Goal: Task Accomplishment & Management: Manage account settings

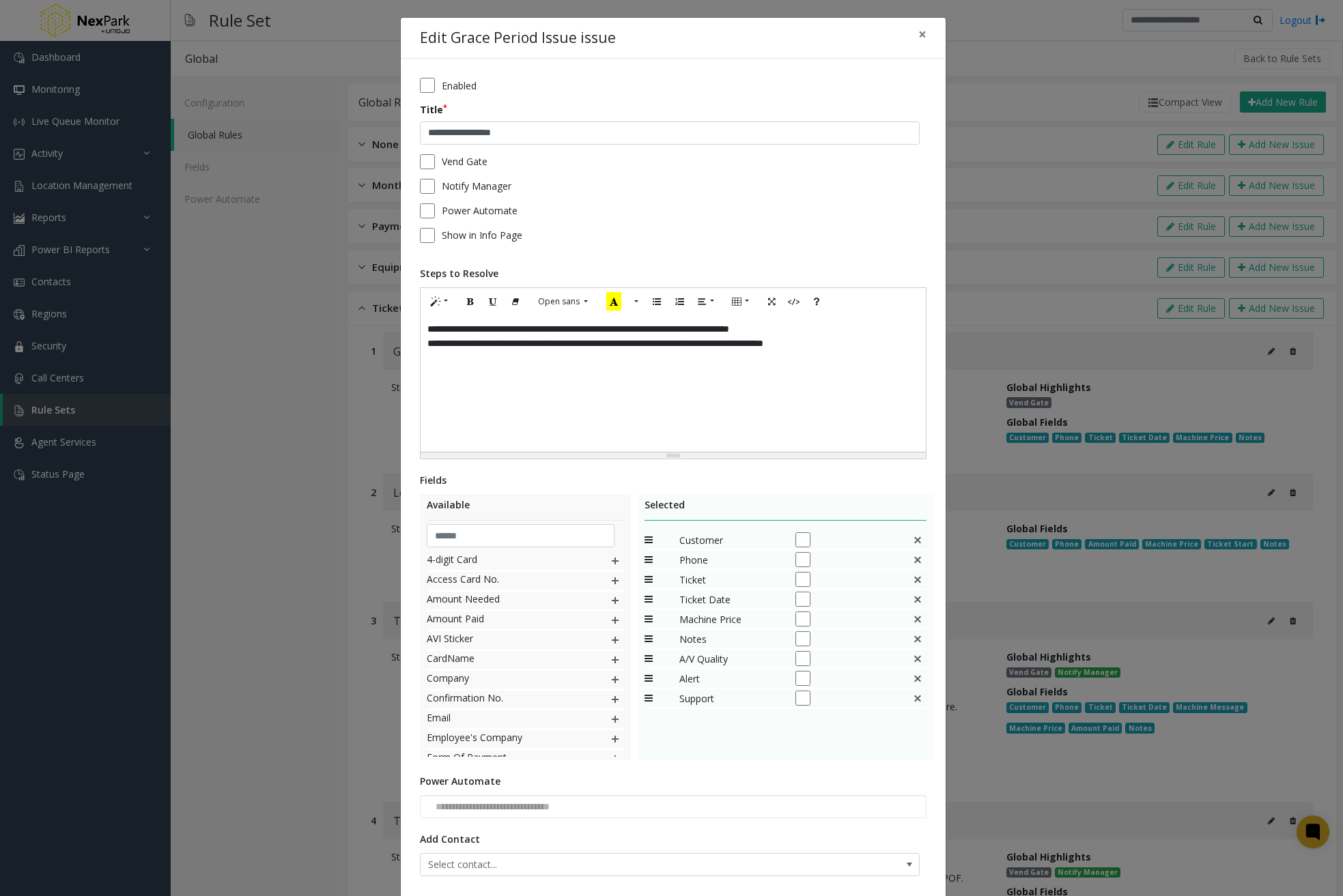
scroll to position [91, 0]
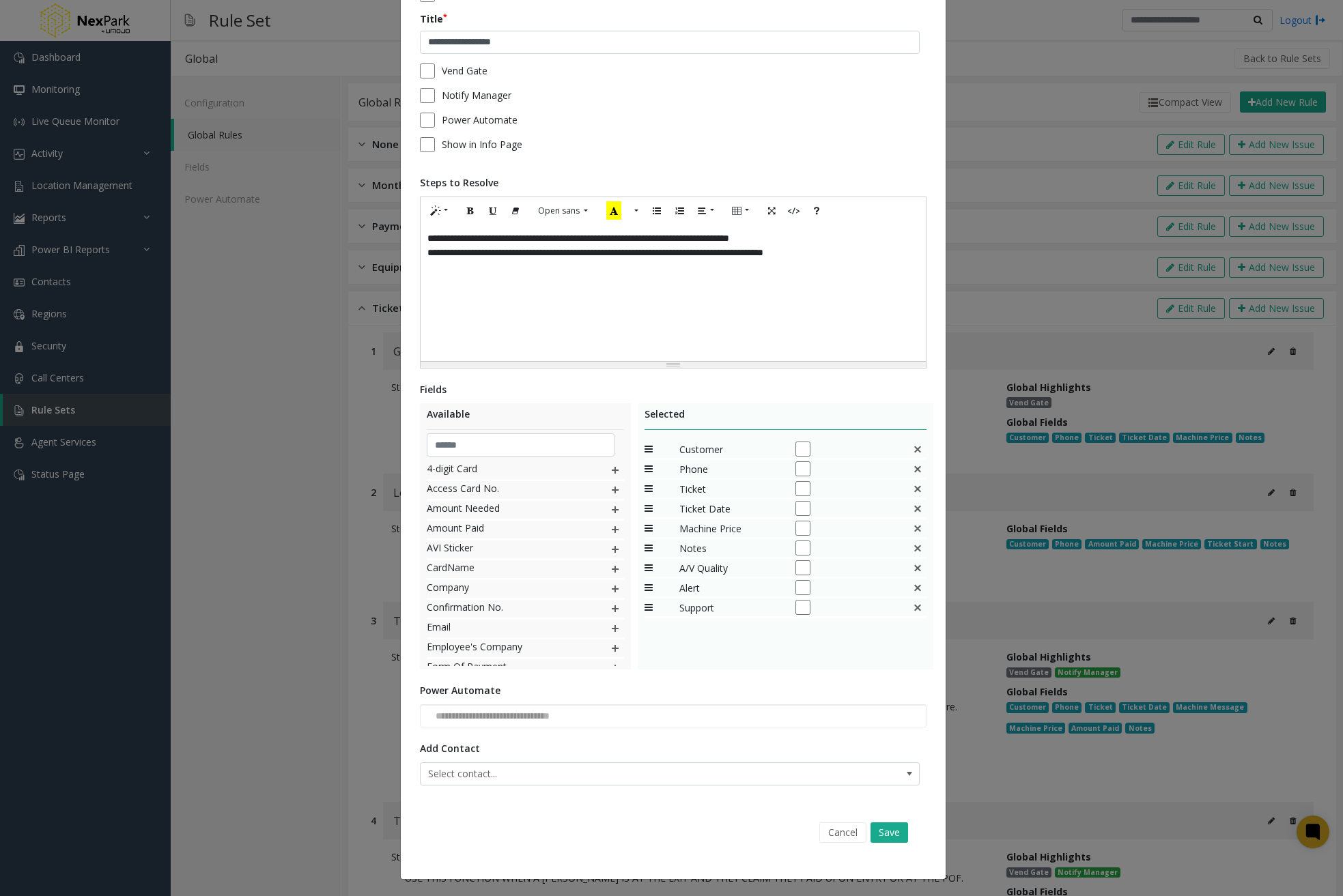
click at [1099, 163] on div "**********" at bounding box center [671, 448] width 1343 height 896
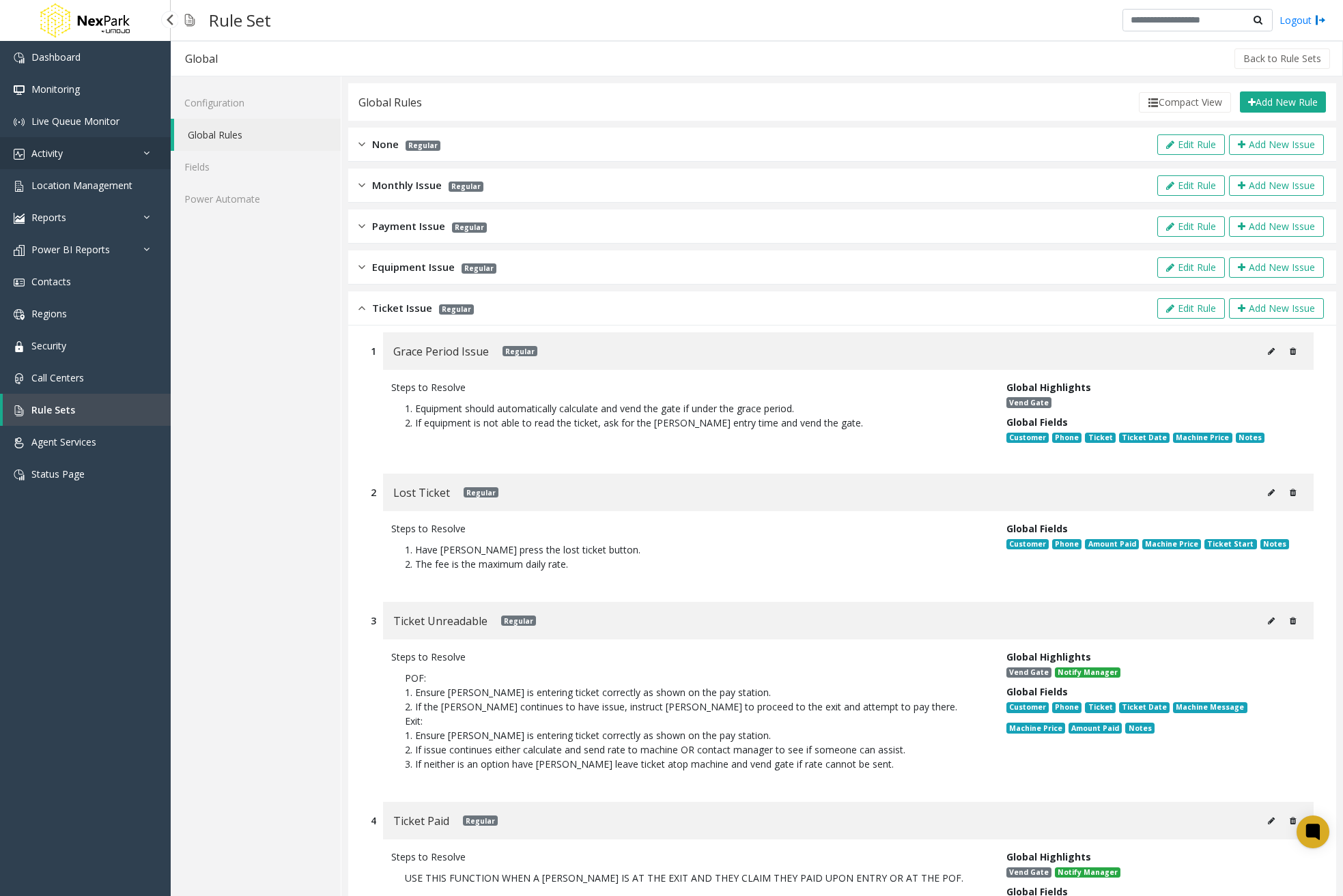
click at [120, 155] on link "Activity" at bounding box center [85, 152] width 171 height 32
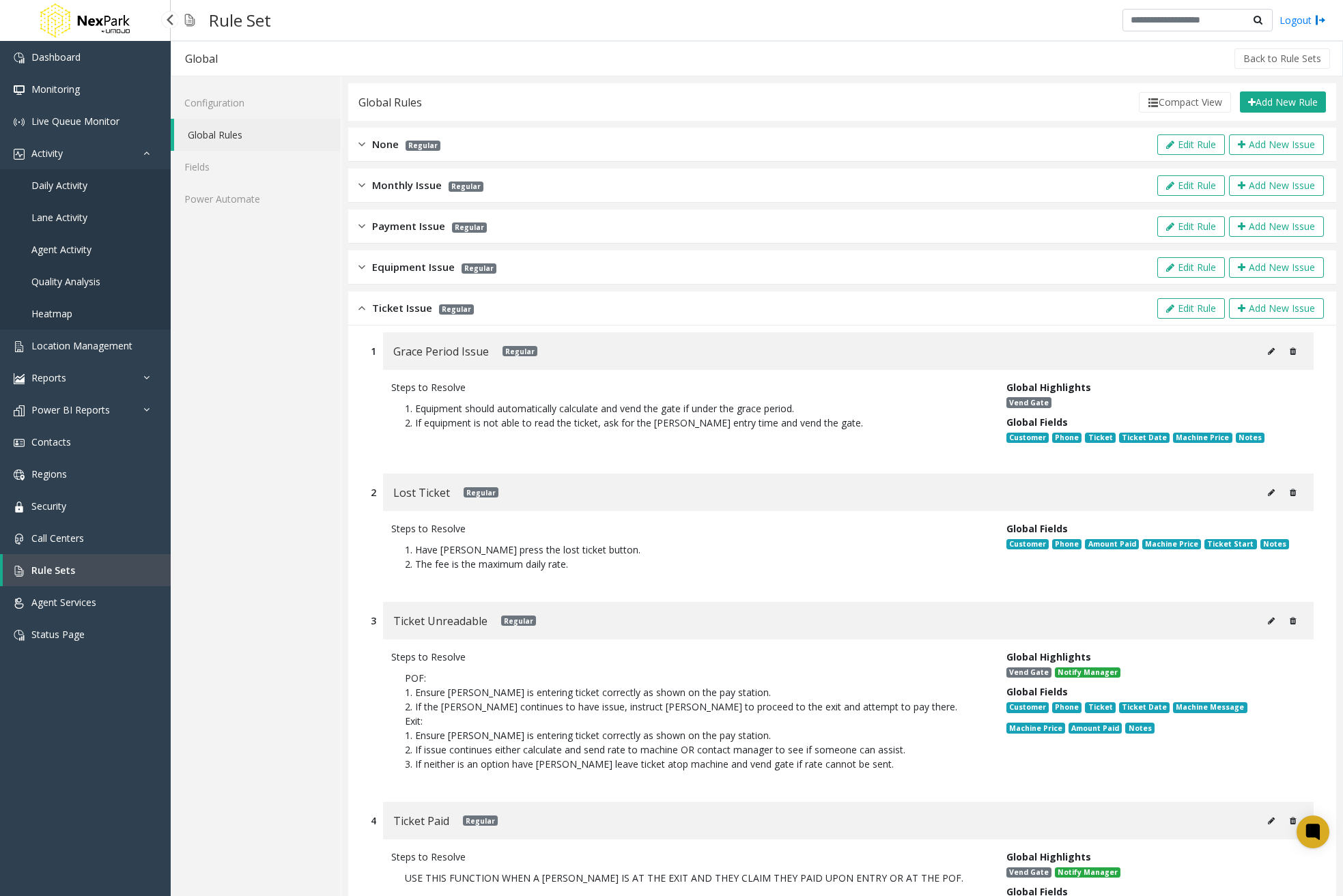
click at [115, 184] on link "Daily Activity" at bounding box center [85, 185] width 171 height 32
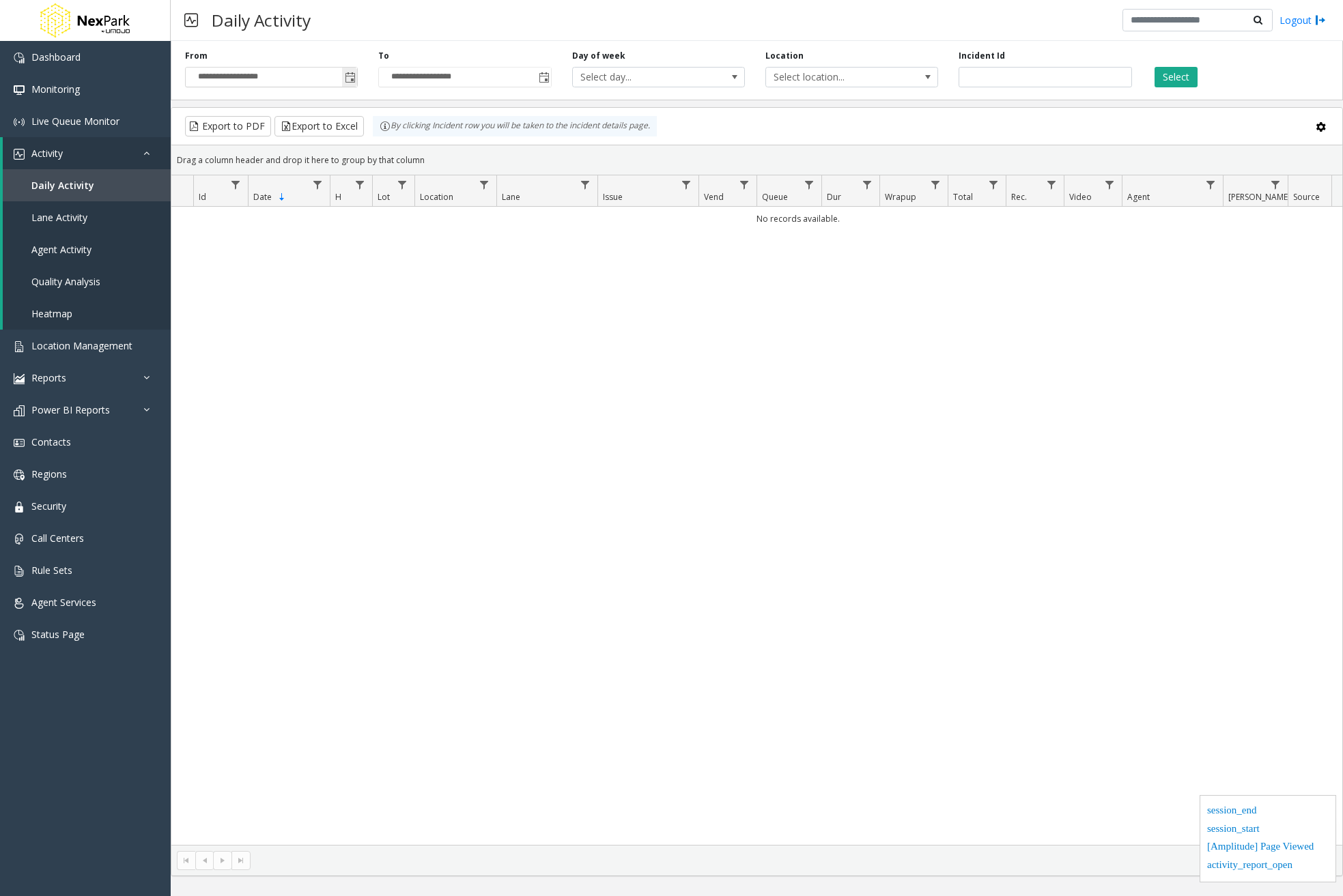
click at [354, 78] on span "Toggle popup" at bounding box center [350, 78] width 11 height 11
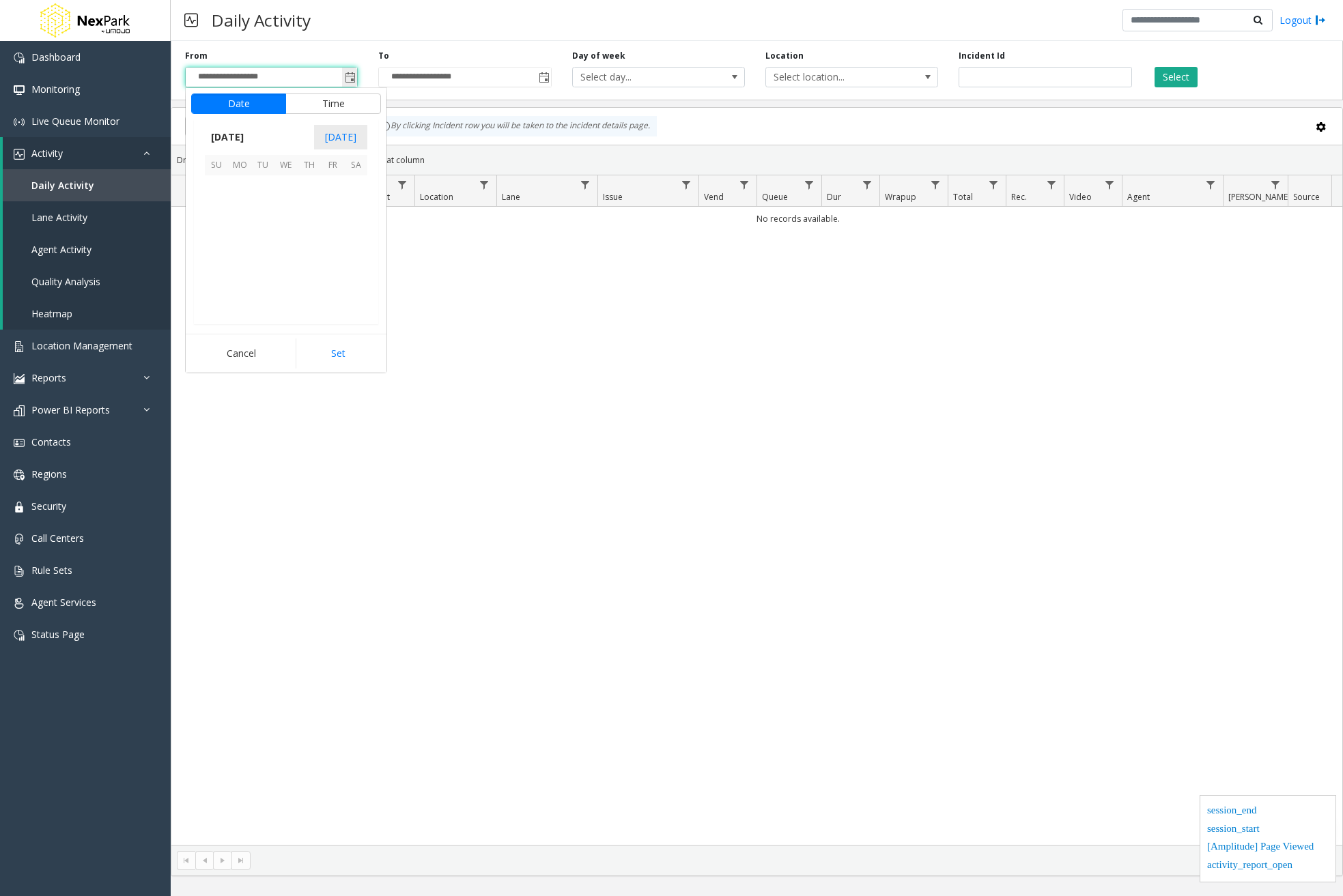
scroll to position [245001, 0]
click at [220, 139] on span "September 2025" at bounding box center [227, 136] width 45 height 20
click at [225, 168] on span "Jan" at bounding box center [221, 167] width 33 height 33
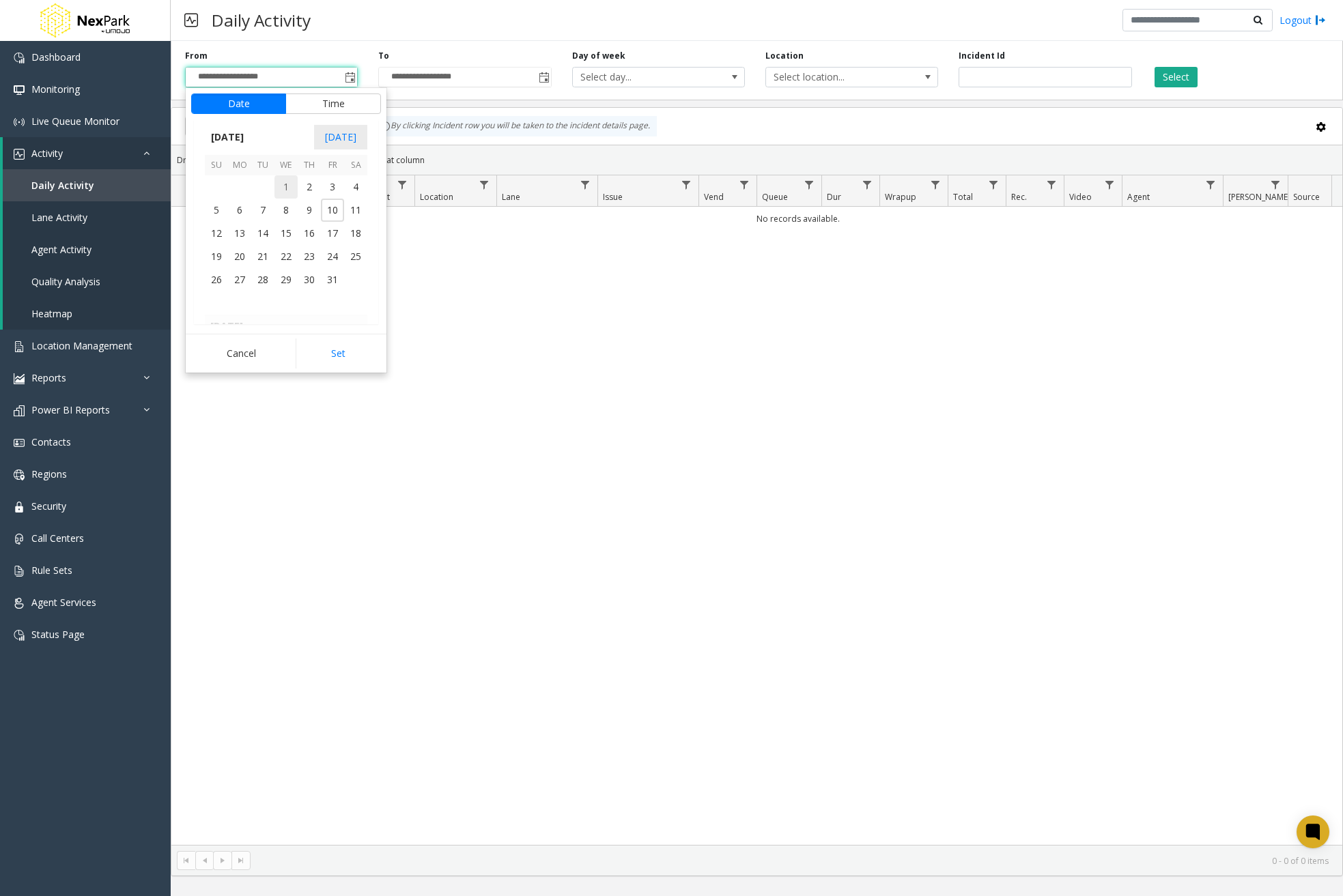
click at [289, 189] on span "1" at bounding box center [286, 187] width 23 height 23
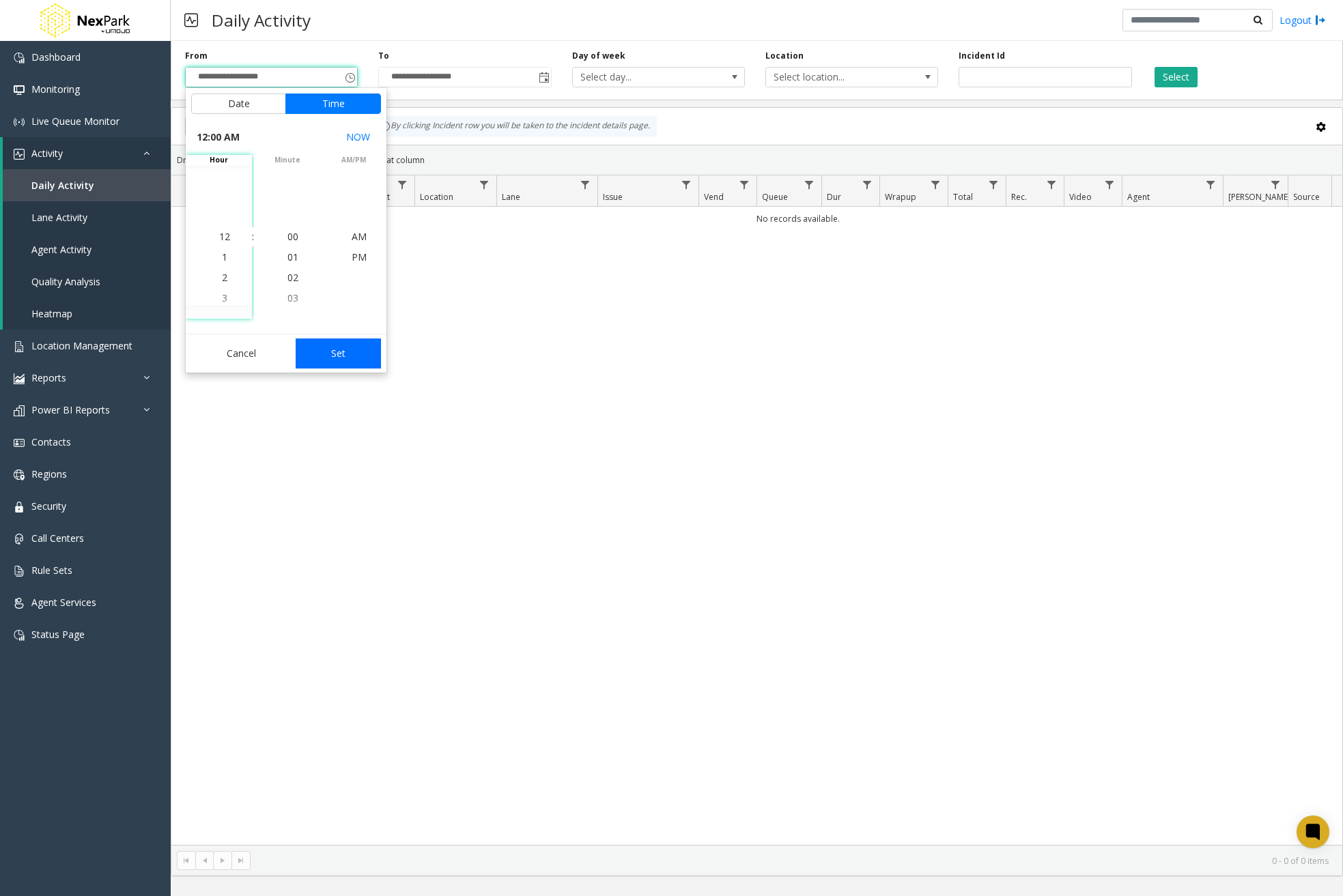
click at [359, 356] on button "Set" at bounding box center [338, 353] width 86 height 30
type input "**********"
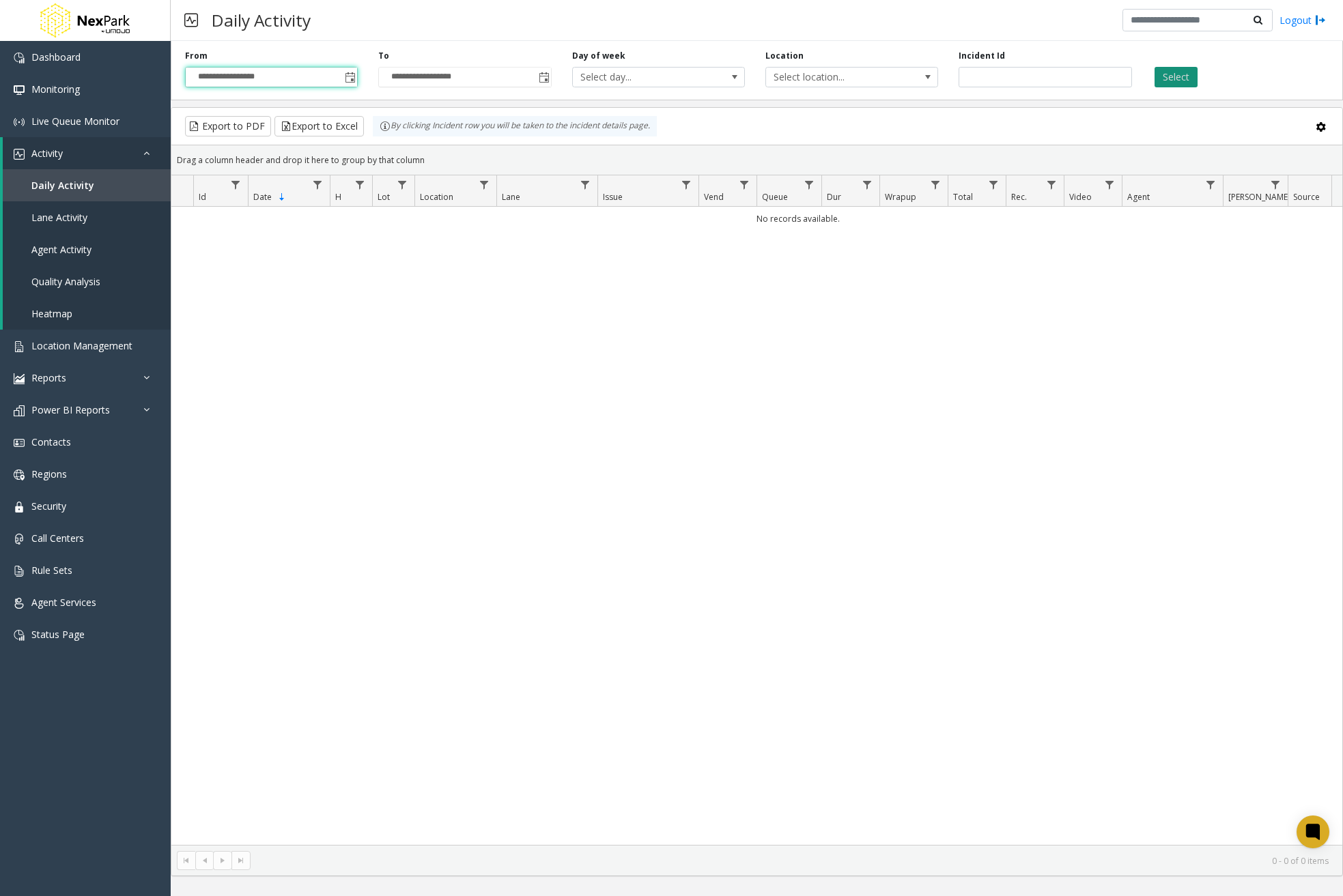
click at [1174, 72] on button "Select" at bounding box center [1176, 77] width 43 height 20
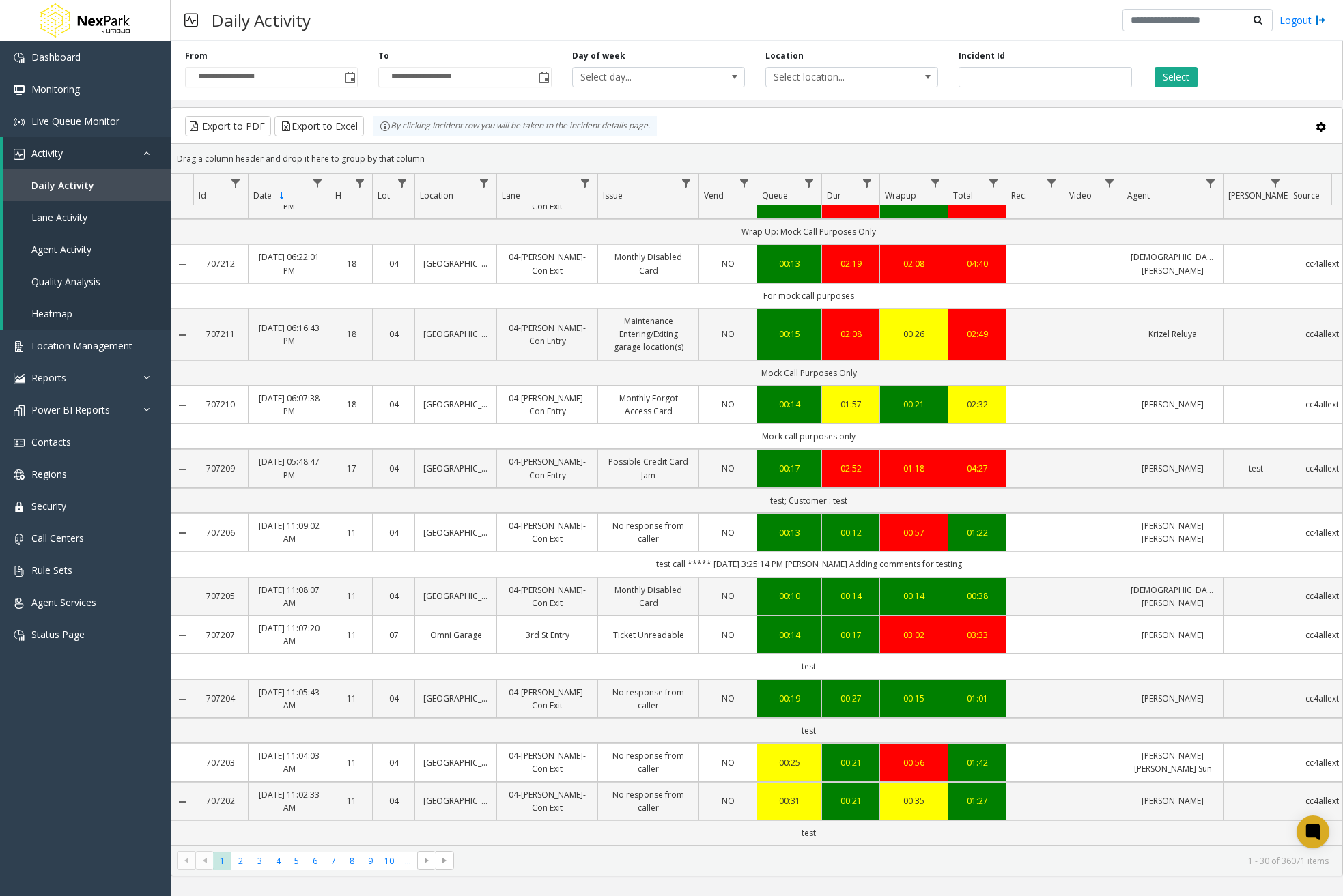
scroll to position [970, 0]
click at [293, 862] on span "5" at bounding box center [296, 861] width 18 height 18
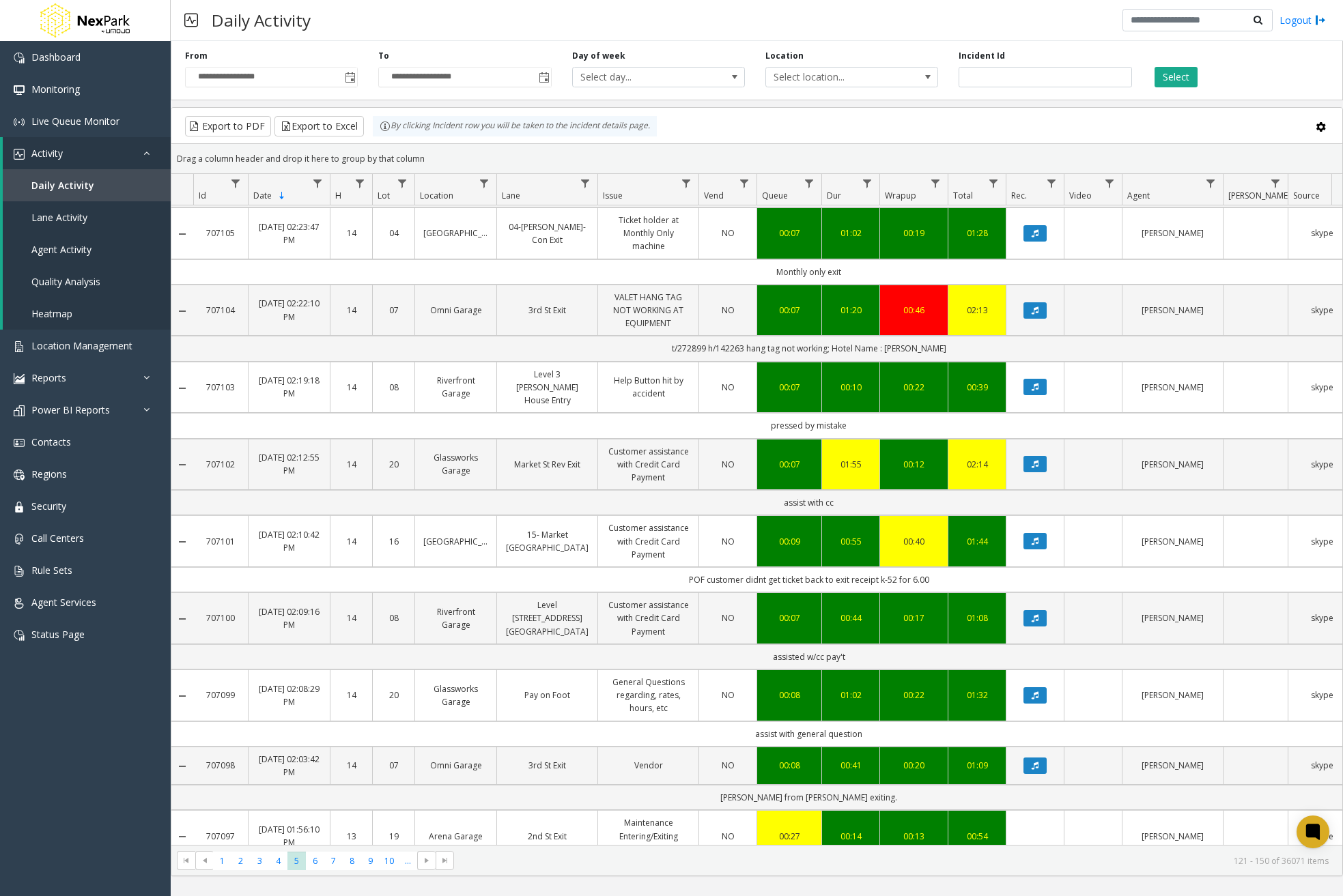
scroll to position [341, 0]
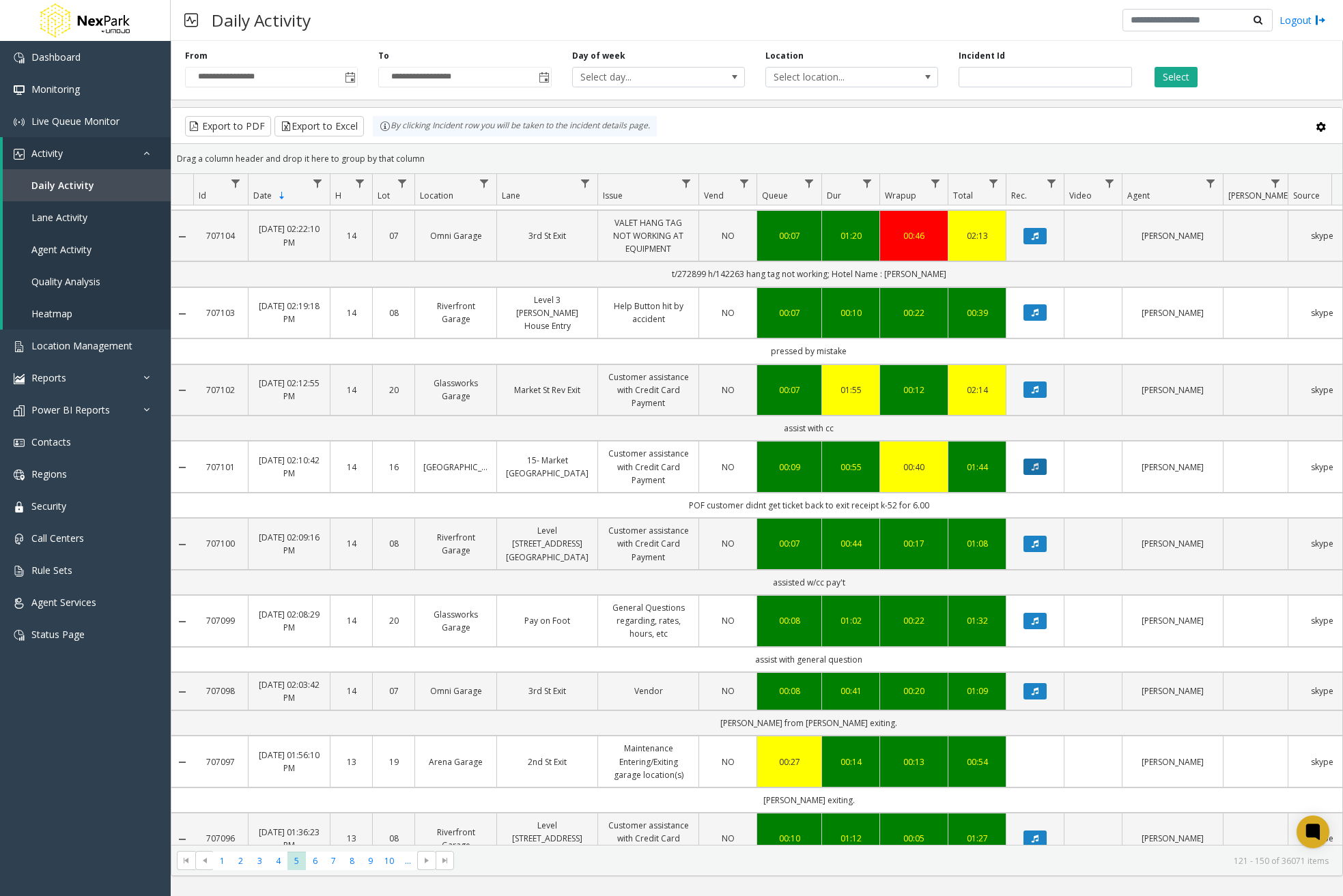
click at [1037, 463] on icon "Data table" at bounding box center [1034, 467] width 7 height 9
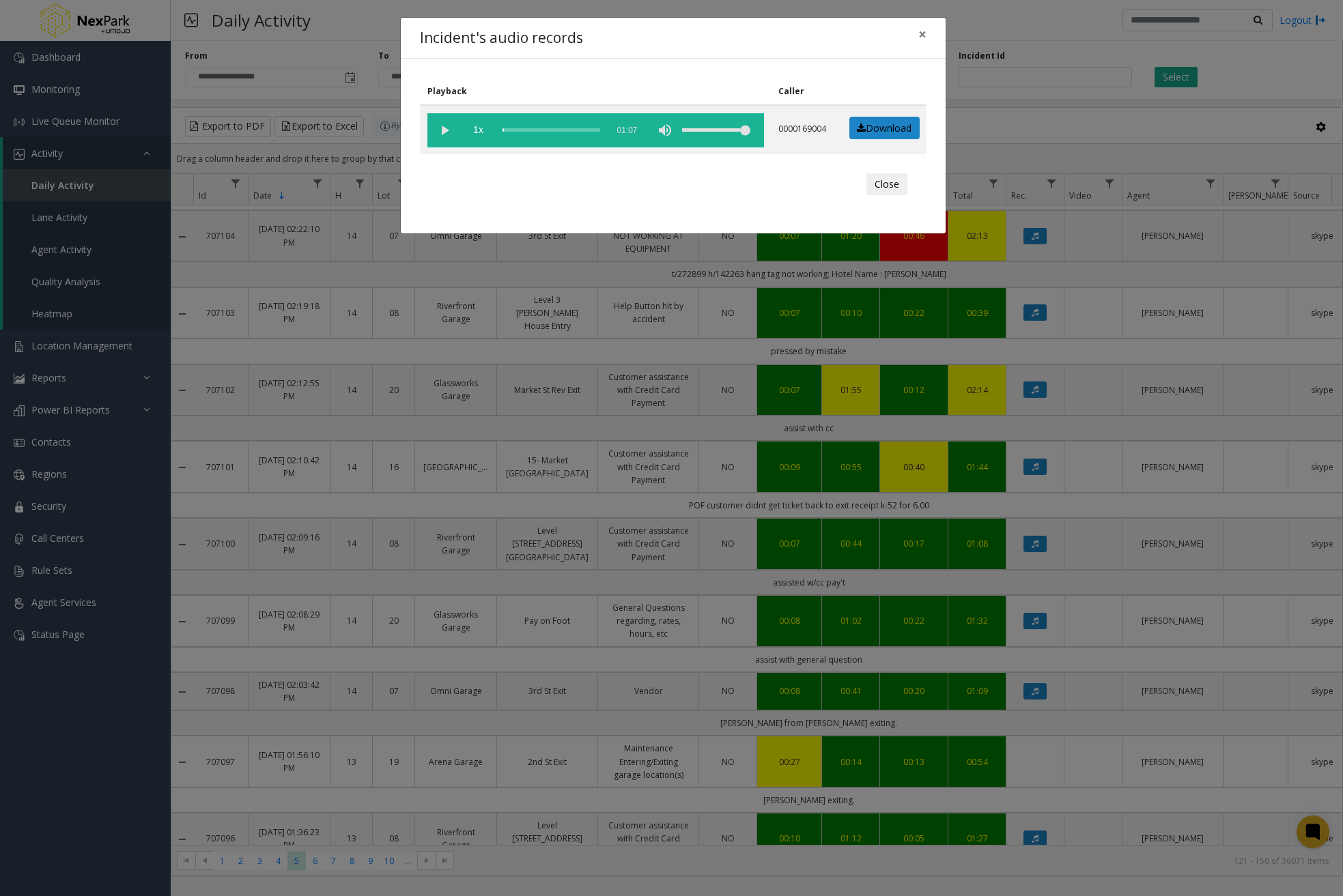
drag, startPoint x: 632, startPoint y: 34, endPoint x: 631, endPoint y: 60, distance: 26.0
click at [631, 60] on div "Incident's audio records × Playback Caller 1x 01:07 0000169004 Download Close" at bounding box center [673, 126] width 546 height 218
click at [844, 38] on div "Incident's audio records ×" at bounding box center [673, 38] width 544 height 41
click at [903, 183] on button "Close" at bounding box center [887, 184] width 41 height 22
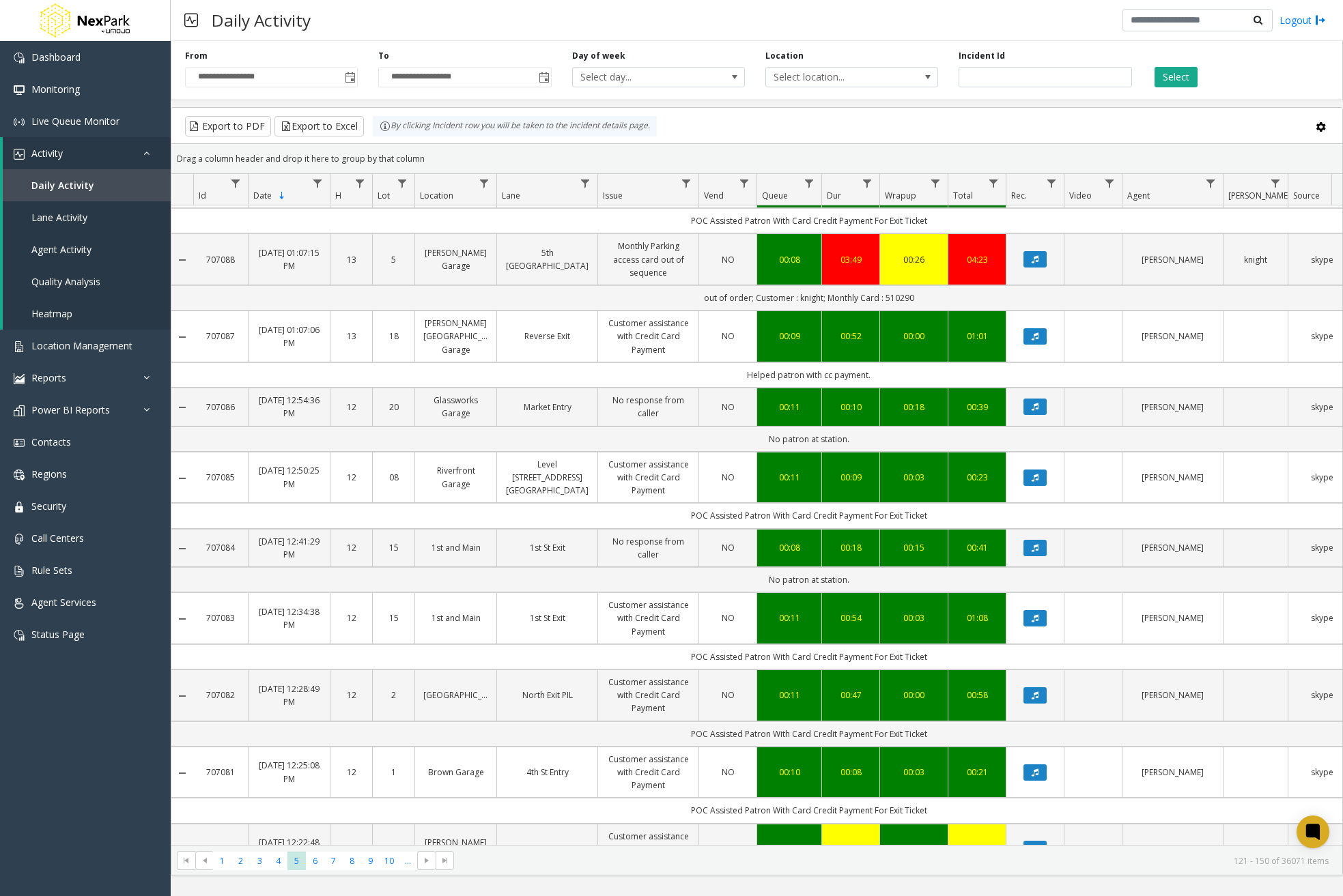
scroll to position [1550, 0]
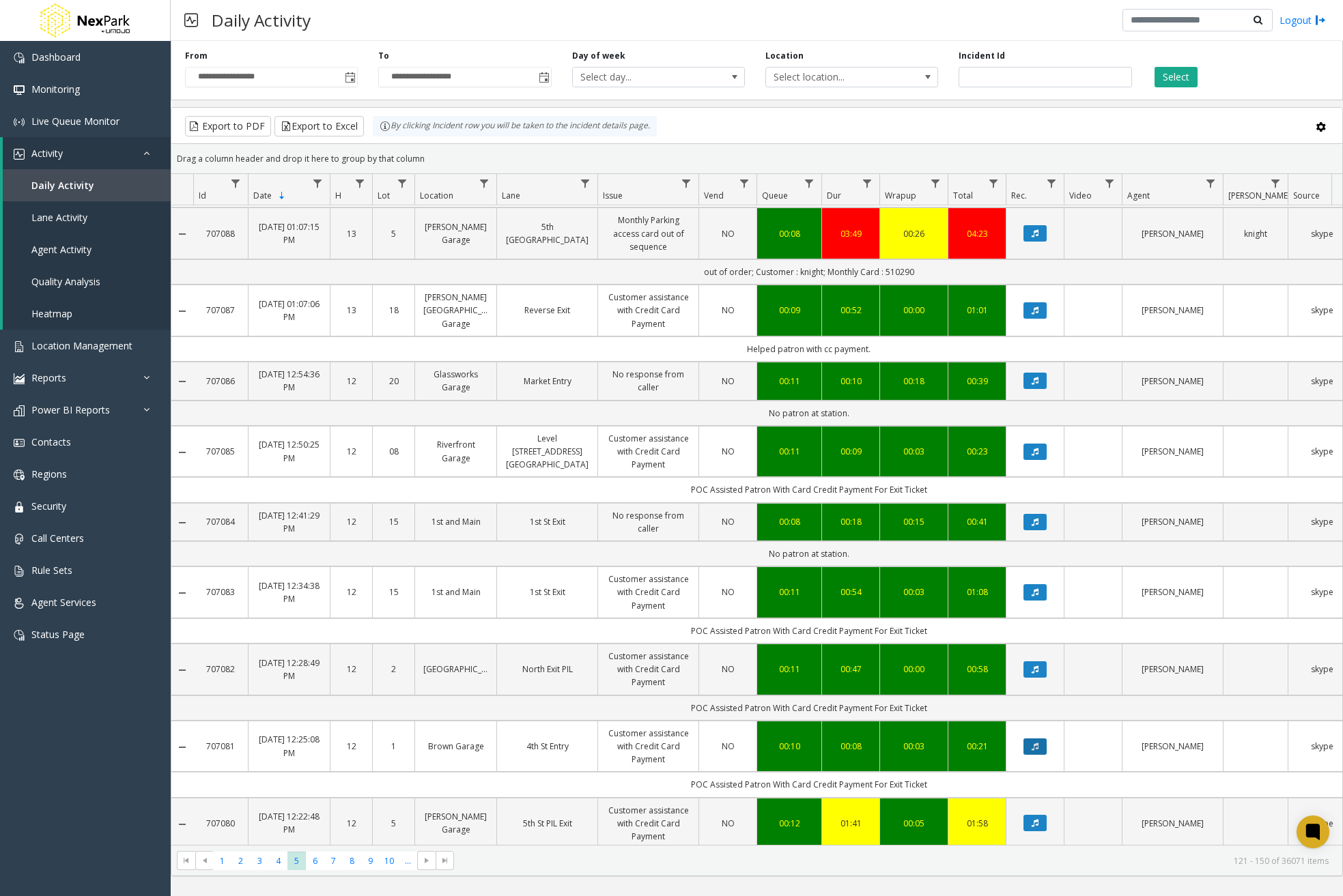
click at [1037, 739] on button "Data table" at bounding box center [1035, 747] width 23 height 16
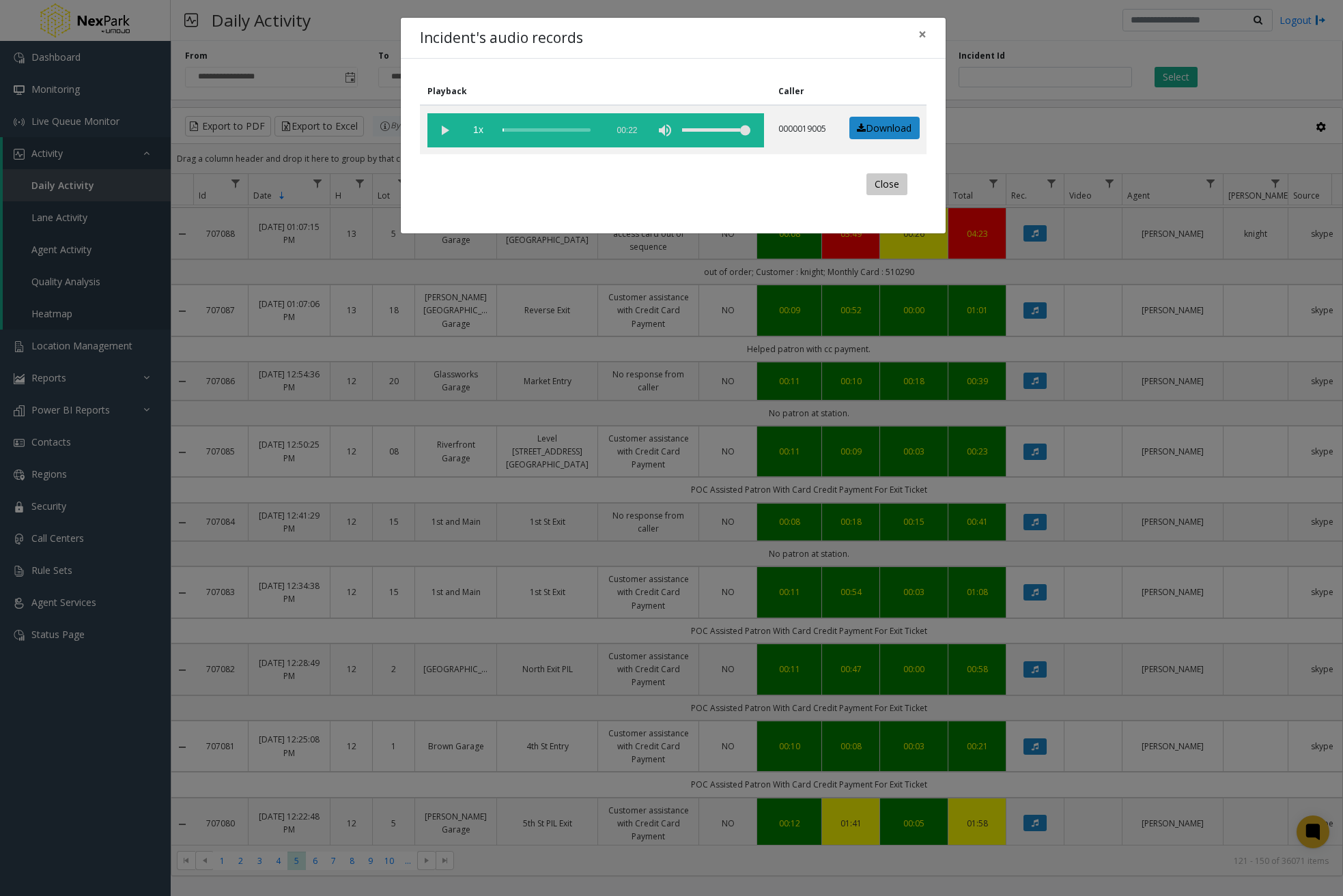
click at [884, 181] on button "Close" at bounding box center [887, 184] width 41 height 22
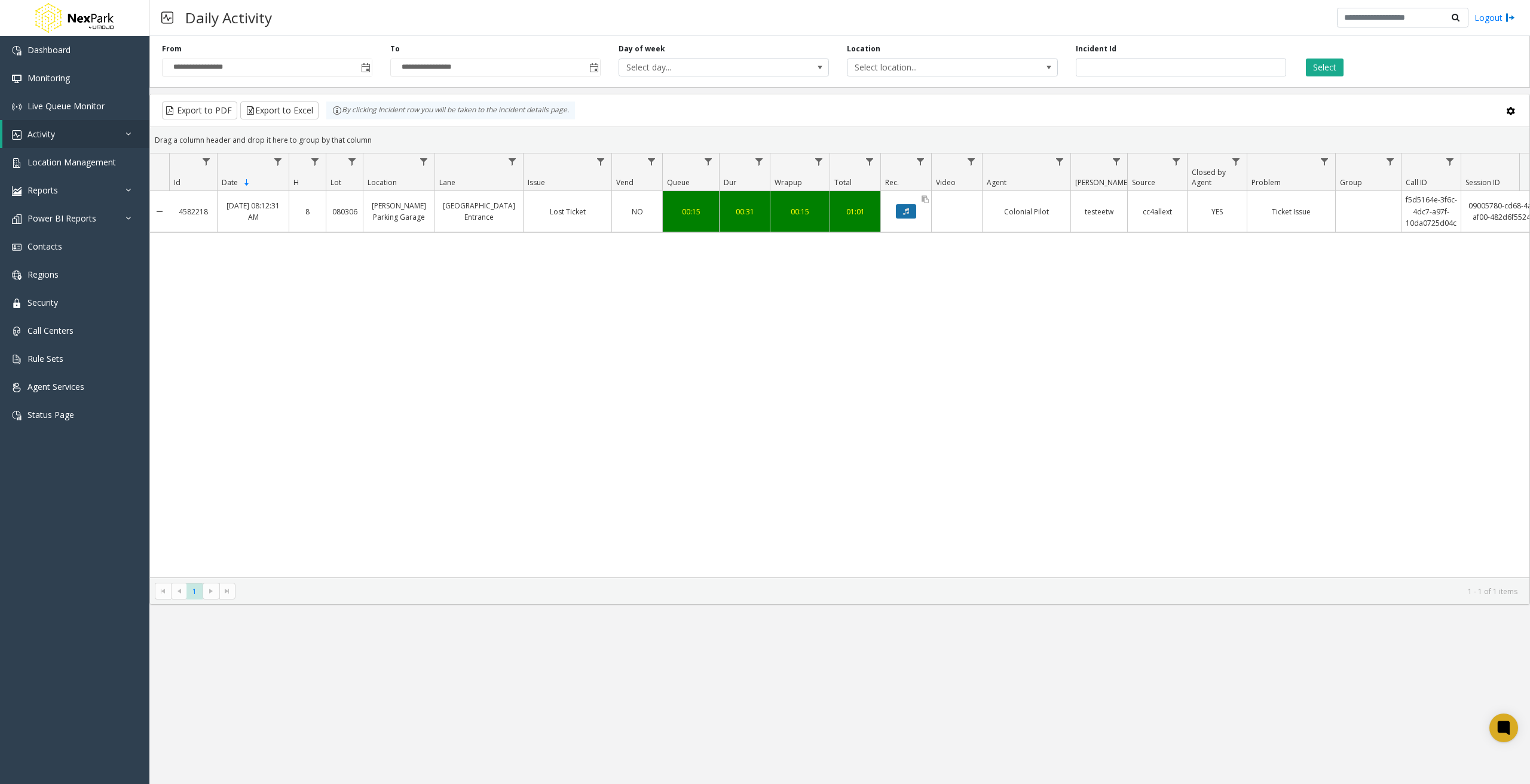
click at [908, 211] on icon "Data table" at bounding box center [905, 211] width 6 height 8
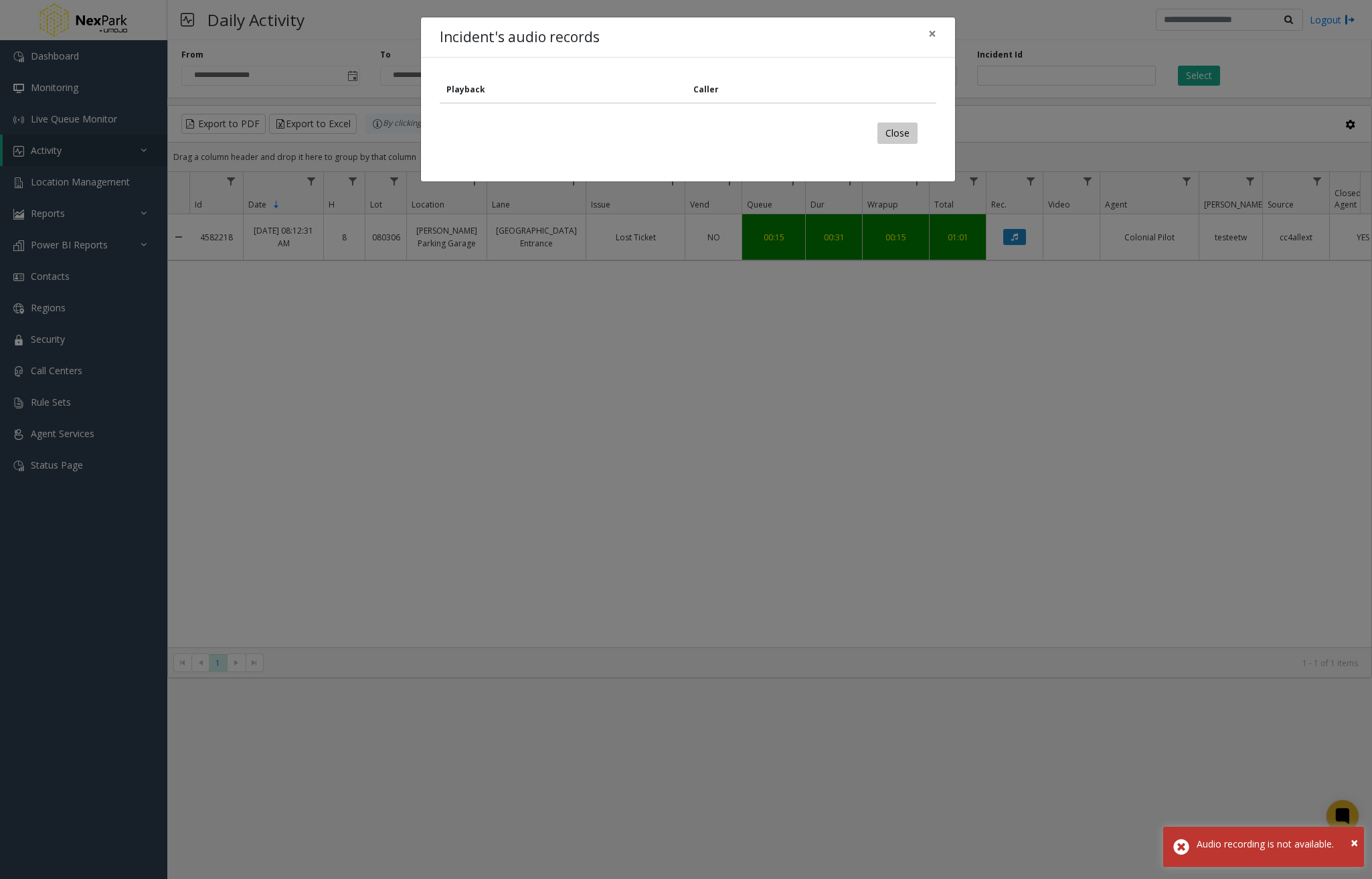
click at [884, 132] on button "Close" at bounding box center [897, 133] width 40 height 22
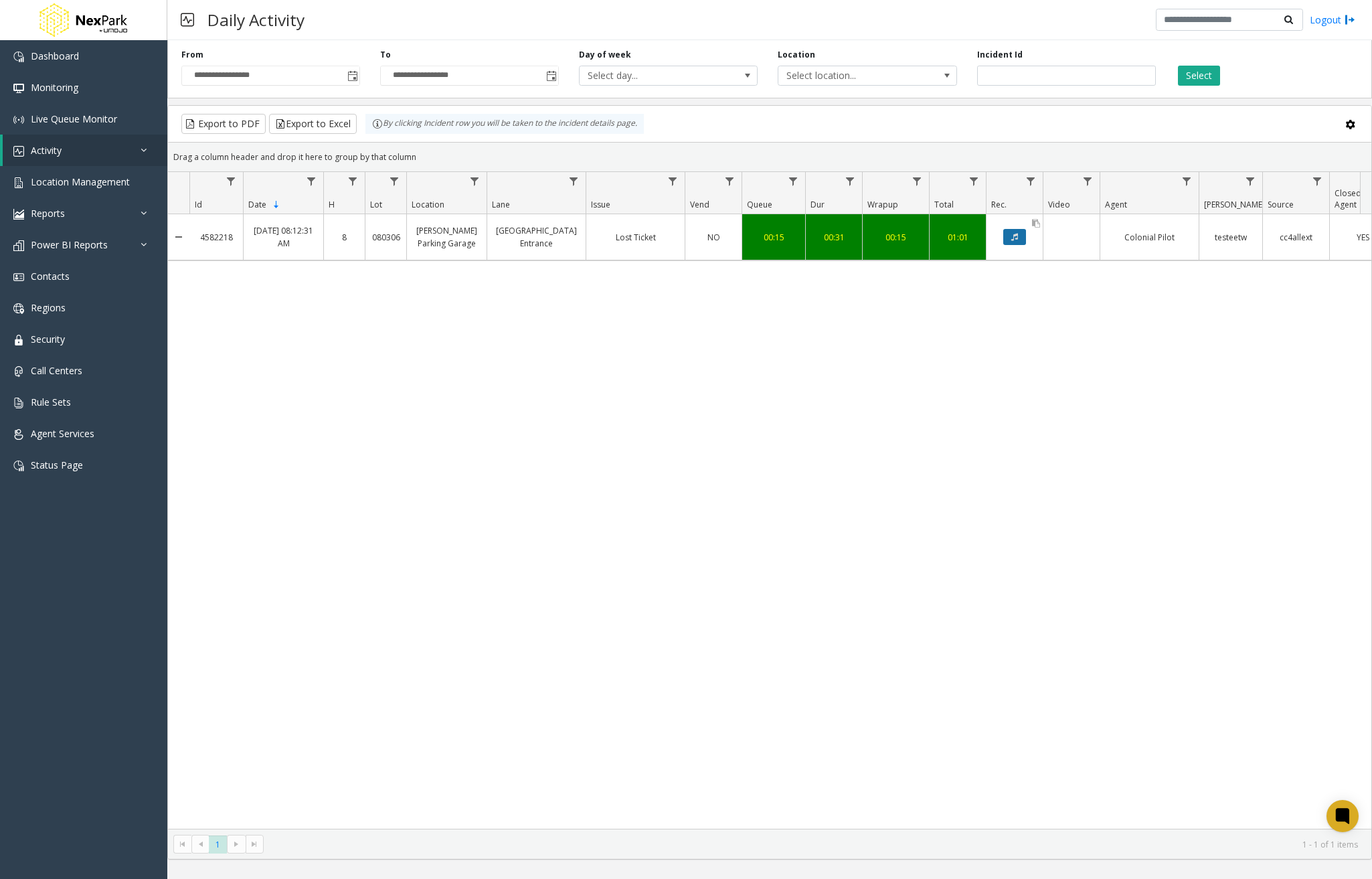
click at [1011, 236] on icon "Data table" at bounding box center [1014, 237] width 7 height 8
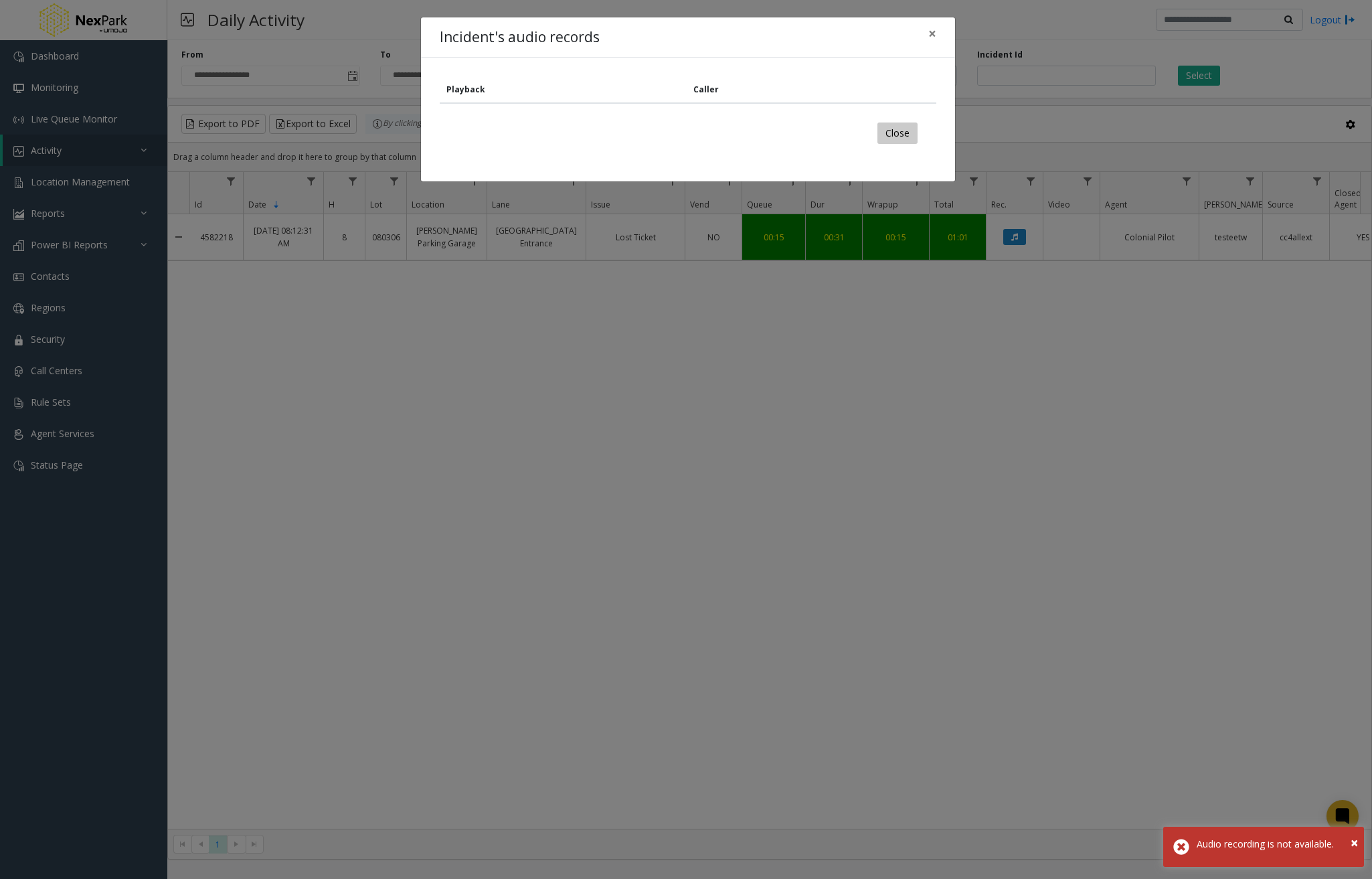
click at [899, 136] on button "Close" at bounding box center [897, 133] width 40 height 22
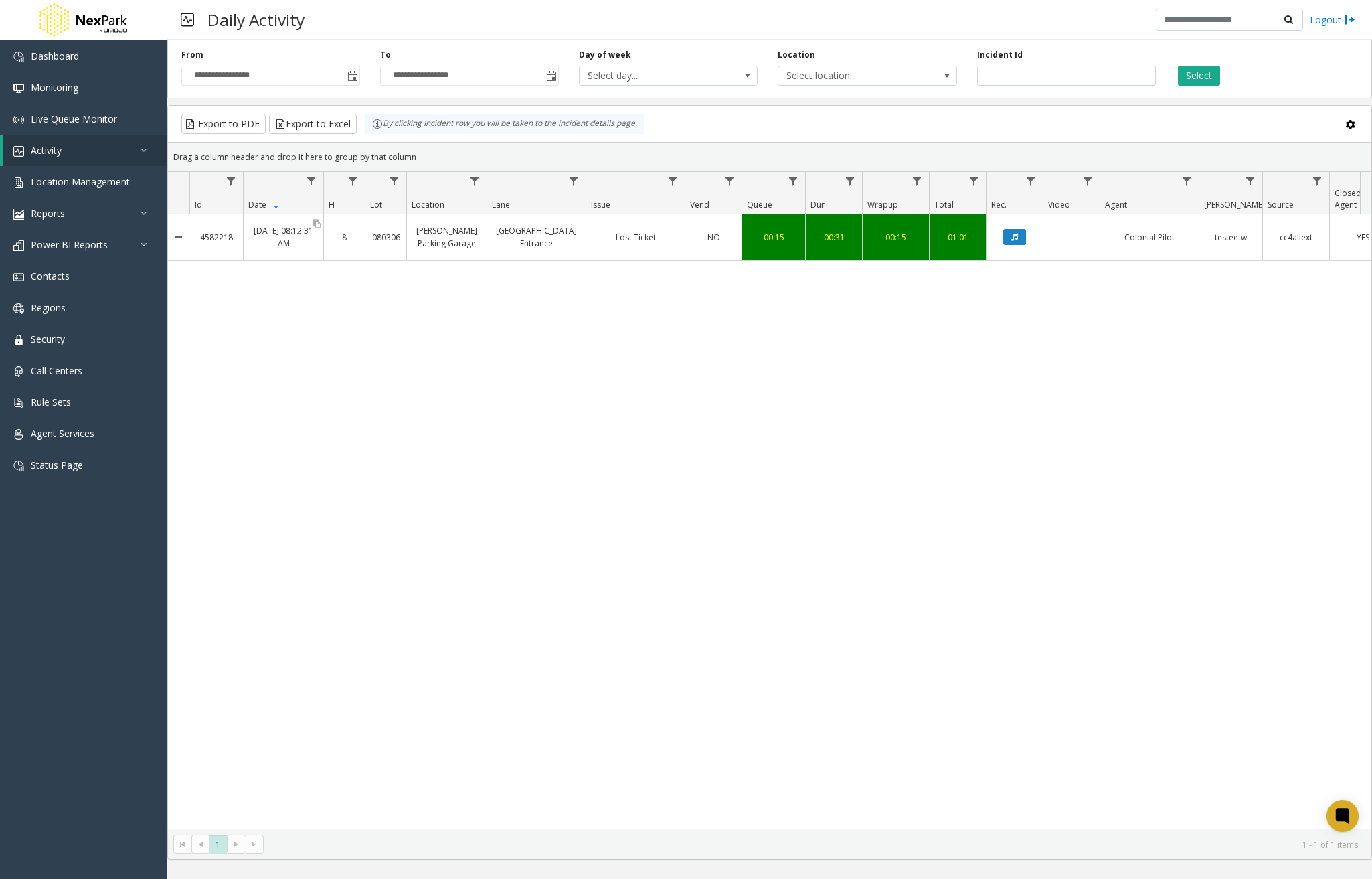
click at [269, 232] on link "Sep 5, 2025 08:12:31 AM" at bounding box center [283, 237] width 80 height 32
click at [73, 181] on span "Location Management" at bounding box center [80, 182] width 99 height 13
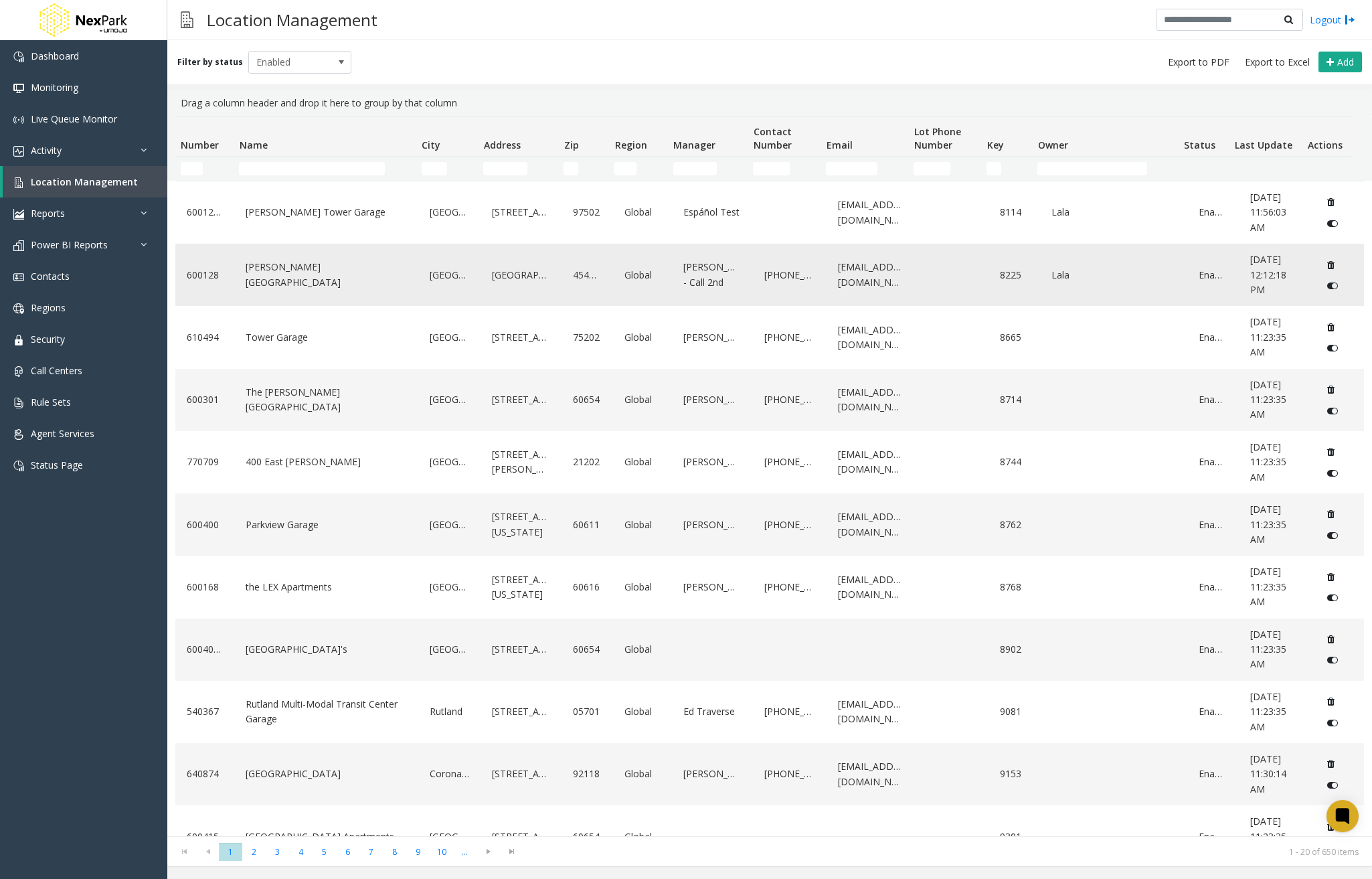
click at [248, 271] on link "Webster Square" at bounding box center [326, 275] width 168 height 37
click at [89, 371] on link "Call Centers" at bounding box center [84, 370] width 167 height 31
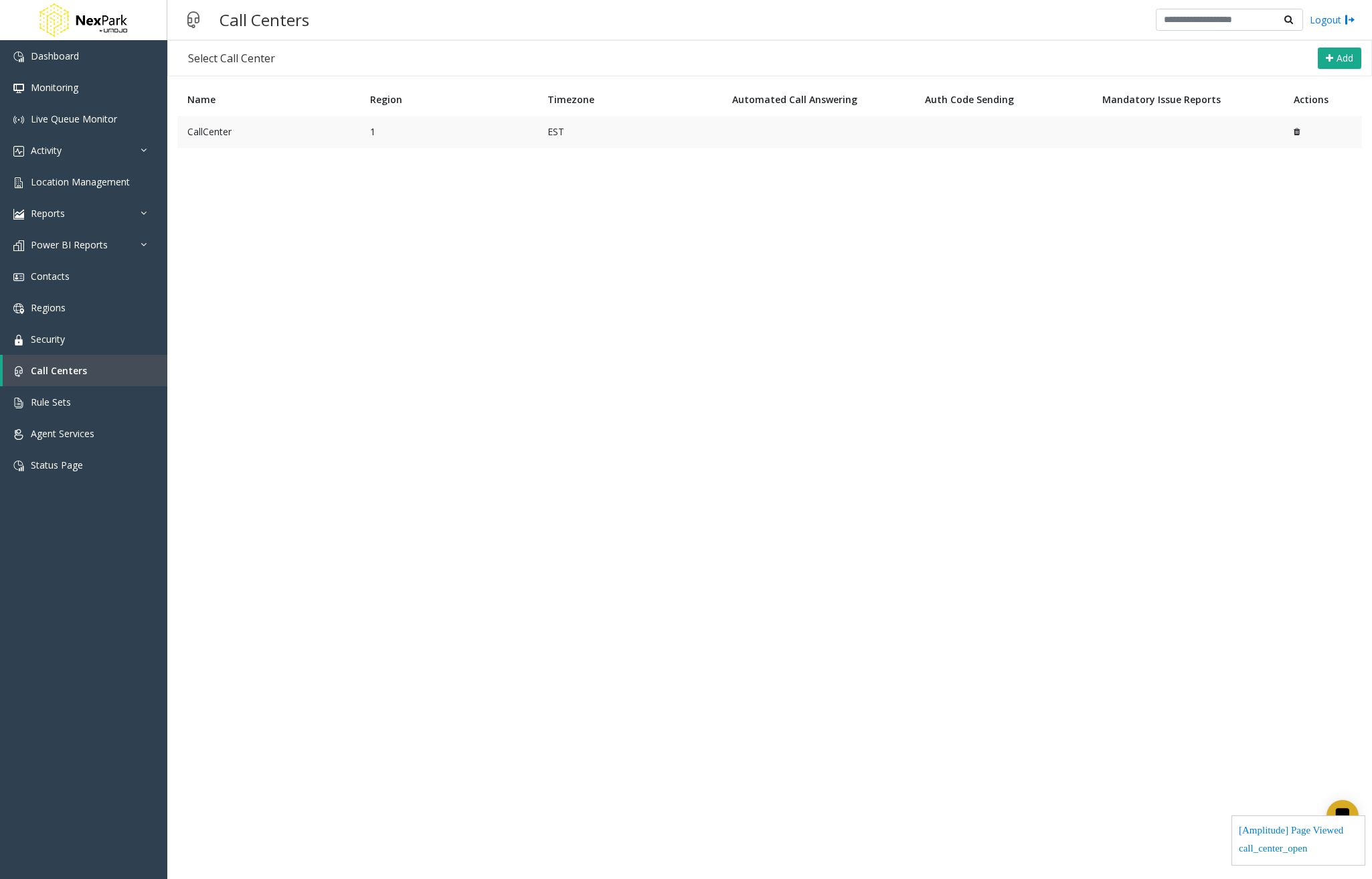
click at [718, 126] on td "EST" at bounding box center [630, 132] width 185 height 32
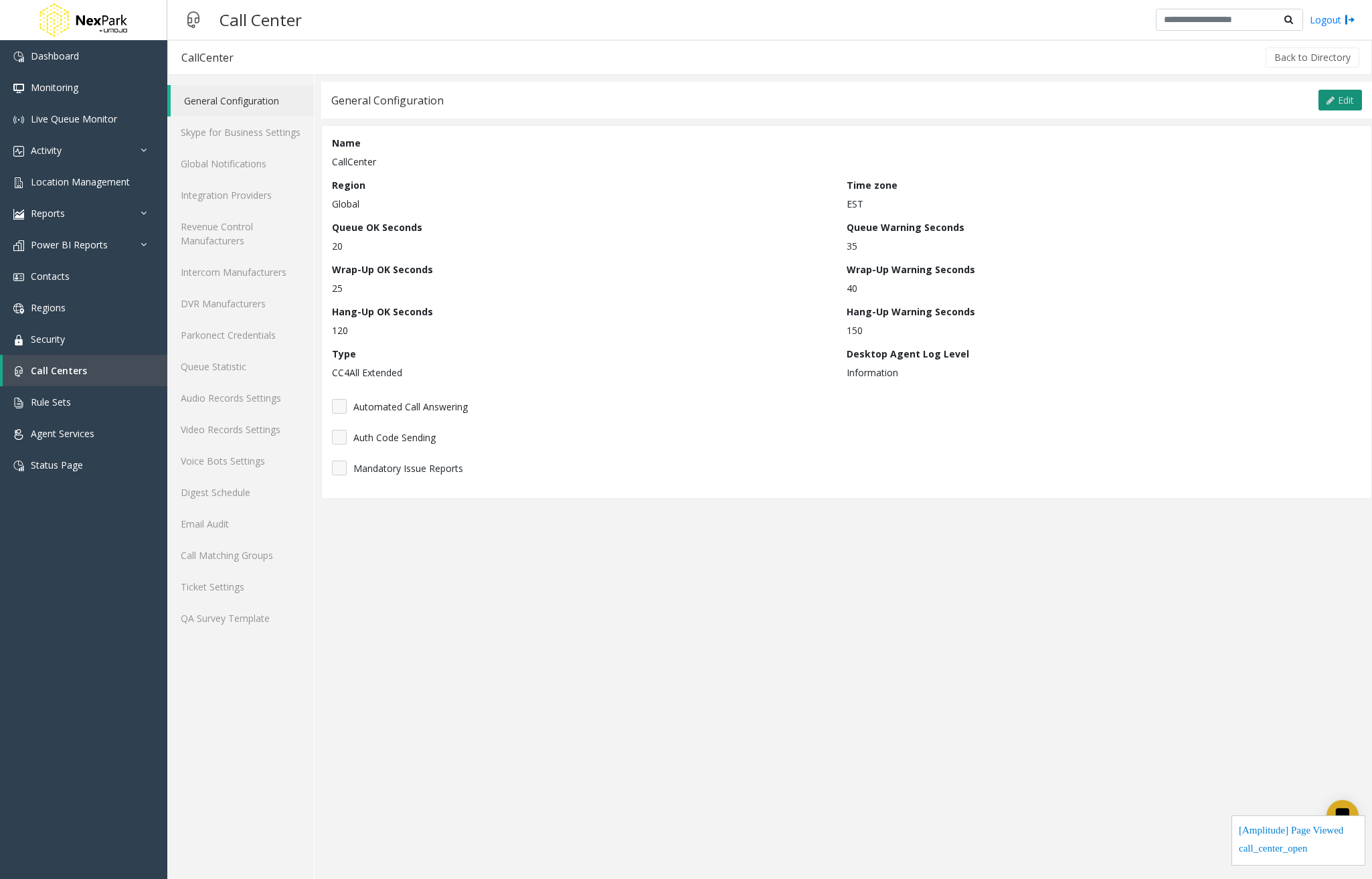
click at [1341, 102] on span "Edit" at bounding box center [1346, 101] width 16 height 13
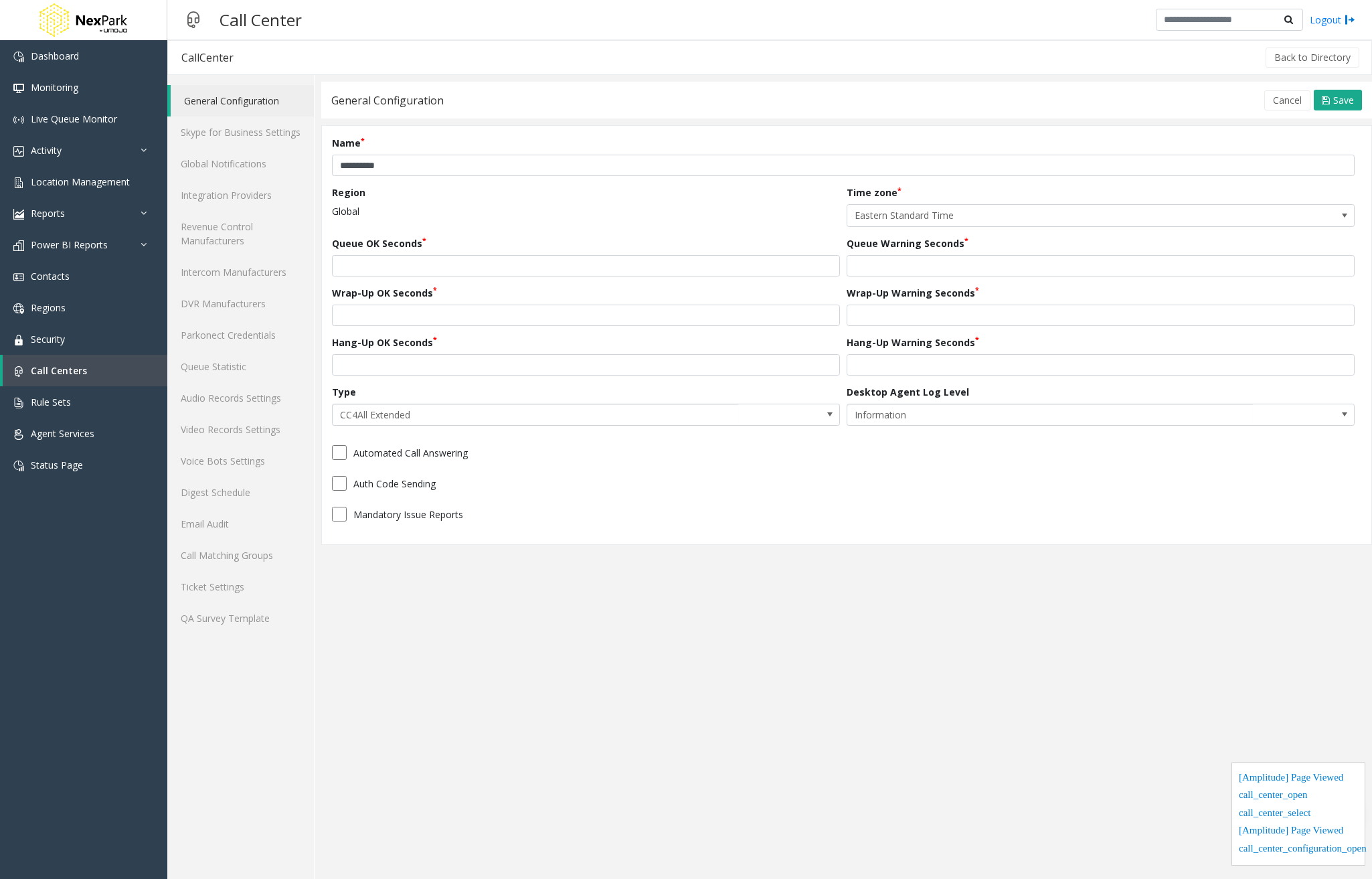
drag, startPoint x: 600, startPoint y: 469, endPoint x: 520, endPoint y: 467, distance: 80.0
click at [591, 469] on form "**********" at bounding box center [847, 336] width 1030 height 399
click at [454, 446] on label "Automated Call Answering" at bounding box center [411, 452] width 115 height 14
click at [422, 478] on label "Auth Code Sending" at bounding box center [395, 483] width 83 height 14
drag, startPoint x: 391, startPoint y: 509, endPoint x: 380, endPoint y: 516, distance: 13.0
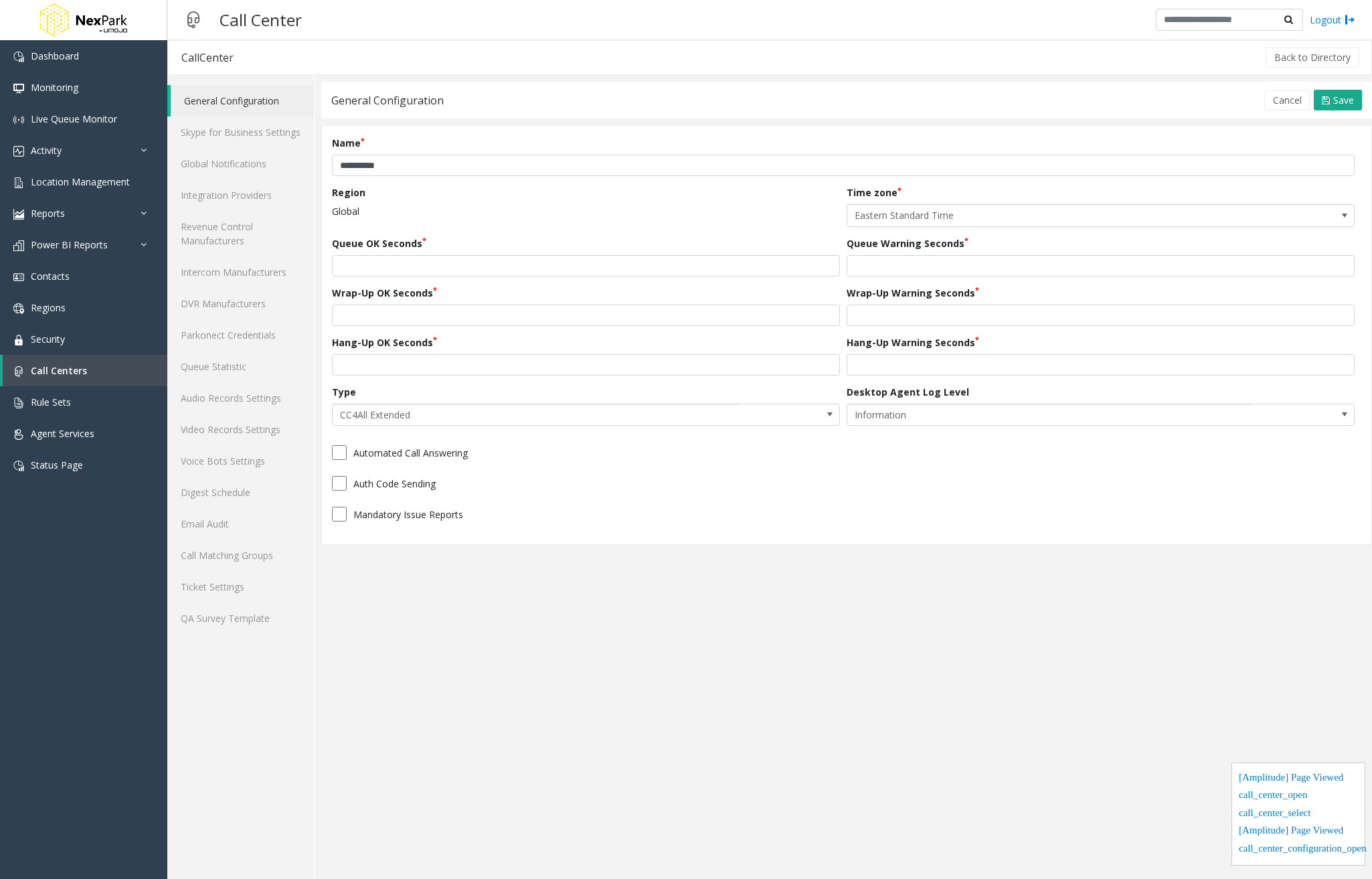
click at [390, 510] on label "Mandatory Issue Reports" at bounding box center [408, 514] width 110 height 14
click at [446, 450] on label "Automated Call Answering" at bounding box center [411, 452] width 115 height 14
click at [239, 277] on link "Intercom Manufacturers" at bounding box center [241, 272] width 147 height 31
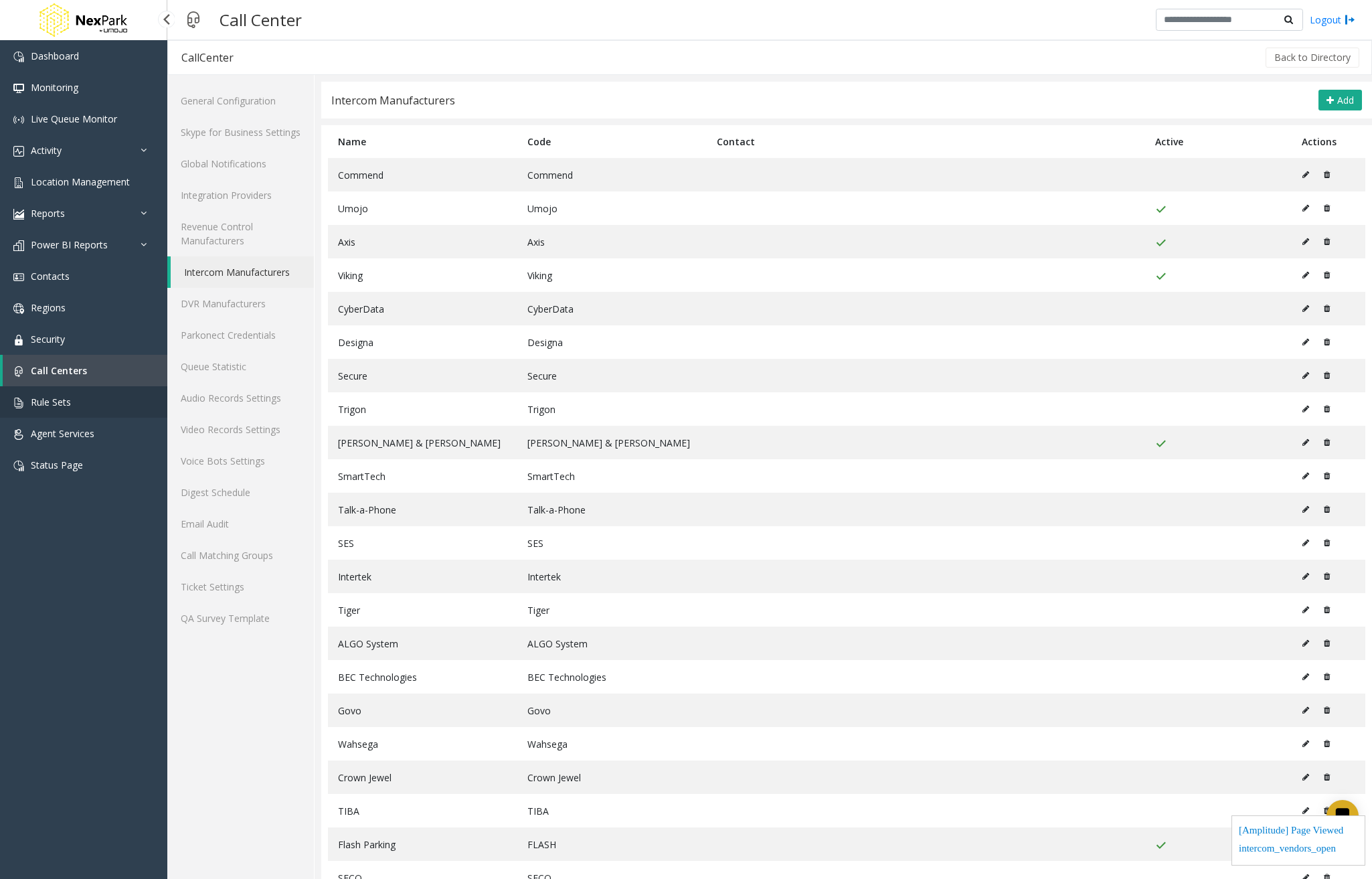
click at [75, 400] on link "Rule Sets" at bounding box center [84, 401] width 167 height 31
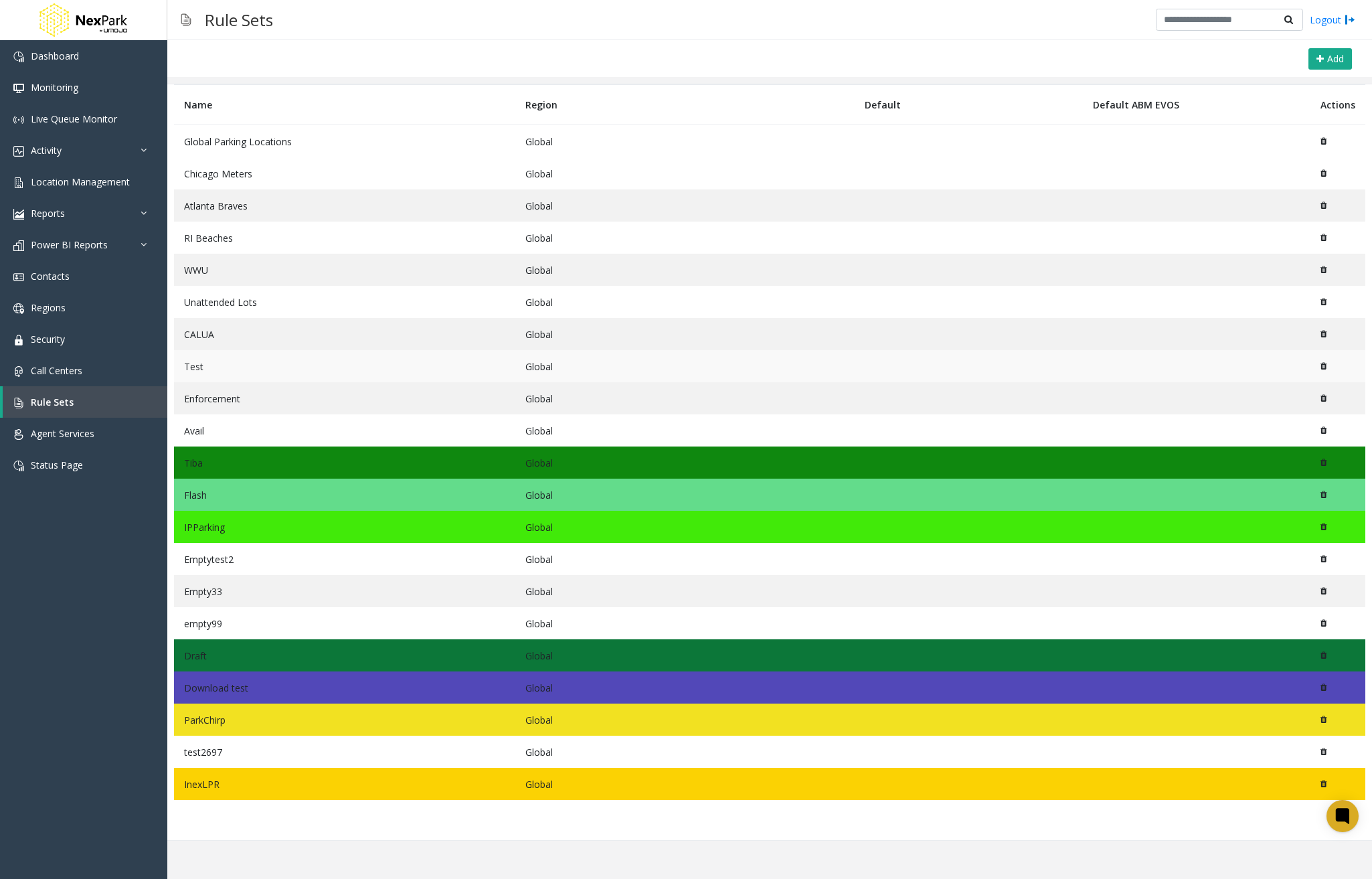
click at [524, 372] on td "Global" at bounding box center [686, 367] width 340 height 32
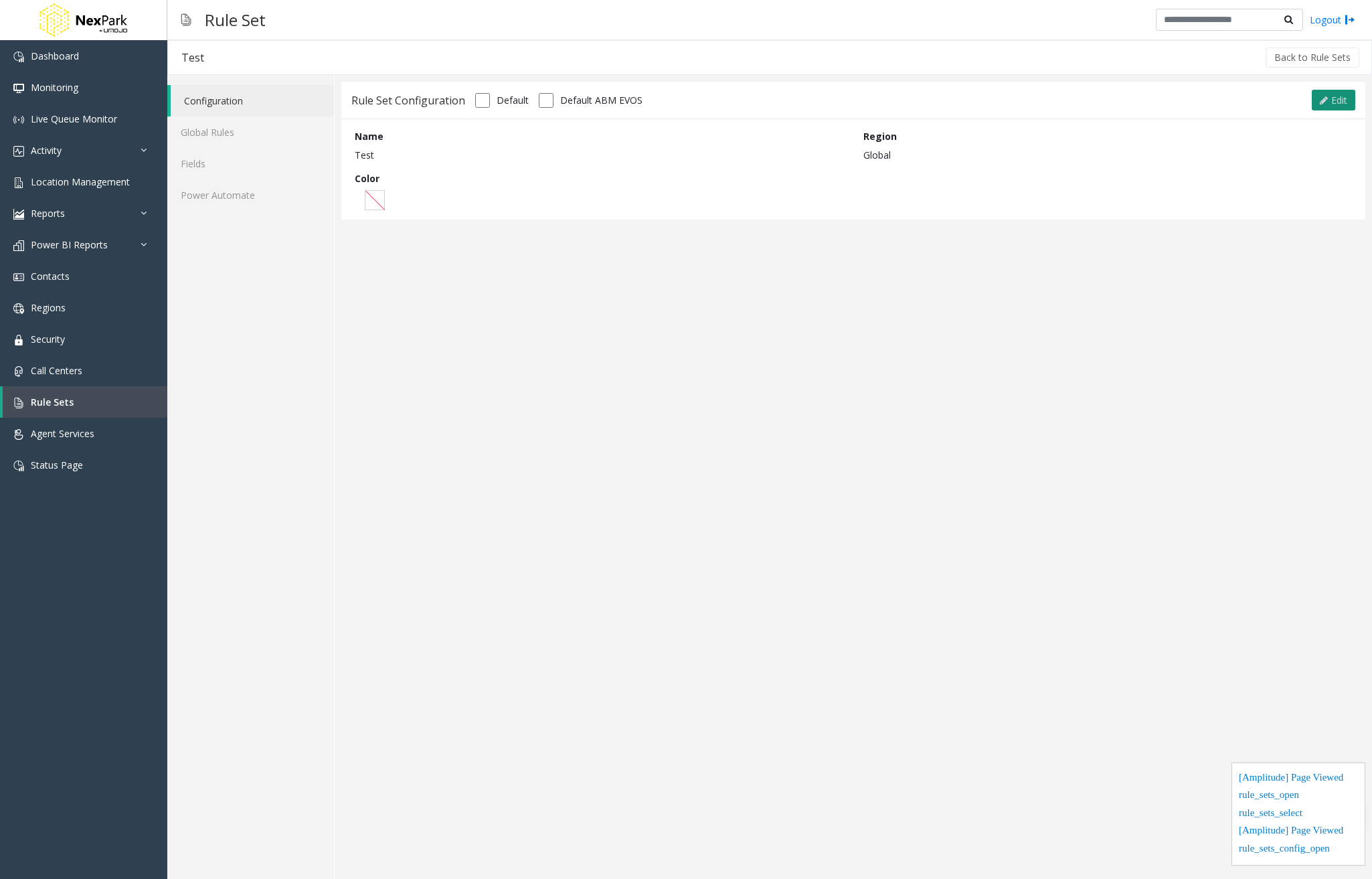
click at [1343, 100] on span "Edit" at bounding box center [1339, 101] width 16 height 13
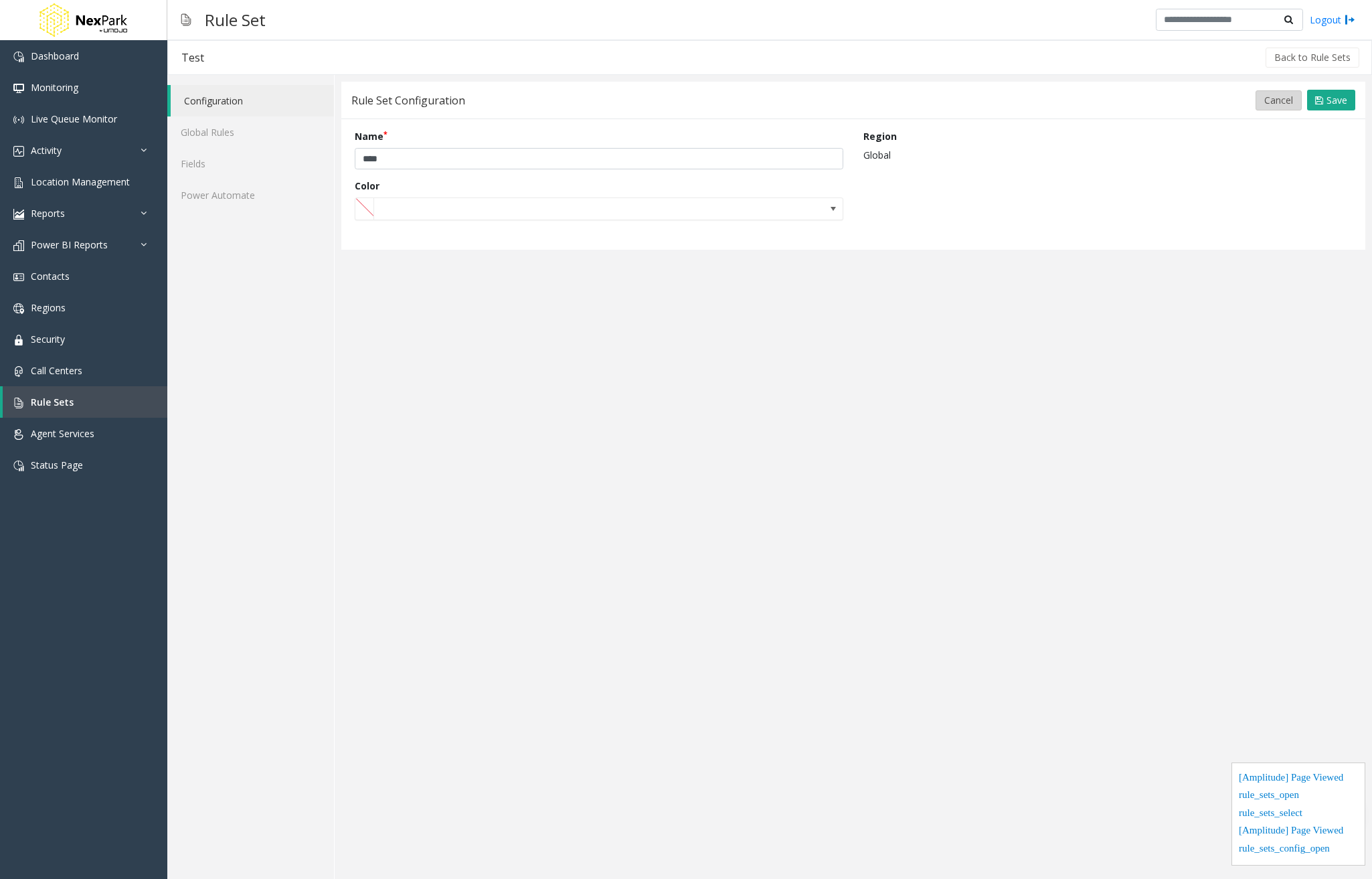
click at [1277, 102] on button "Cancel" at bounding box center [1278, 100] width 46 height 20
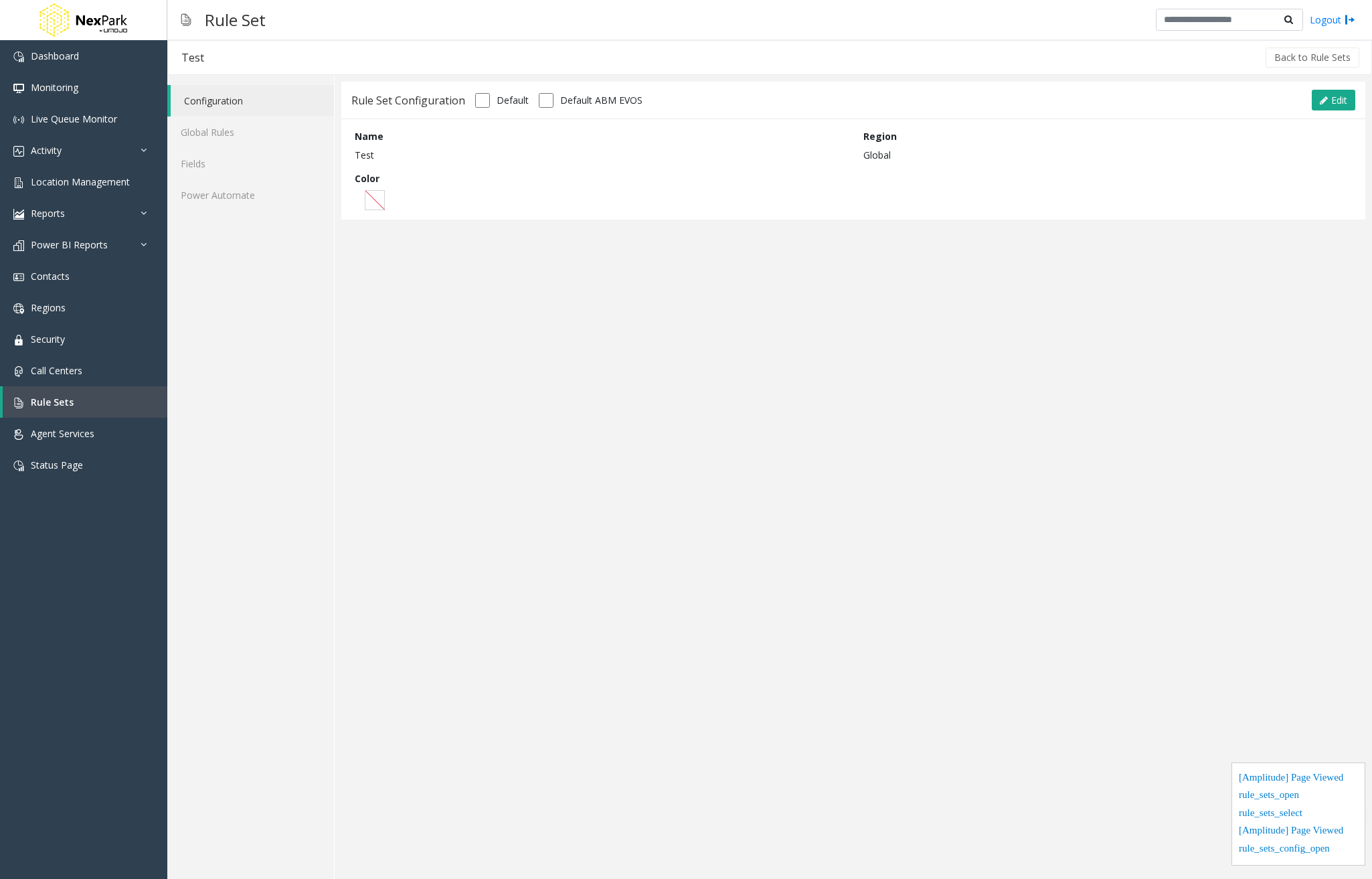
click at [617, 99] on span "Default ABM EVOS" at bounding box center [601, 100] width 83 height 14
click at [506, 101] on span "Default" at bounding box center [513, 100] width 32 height 14
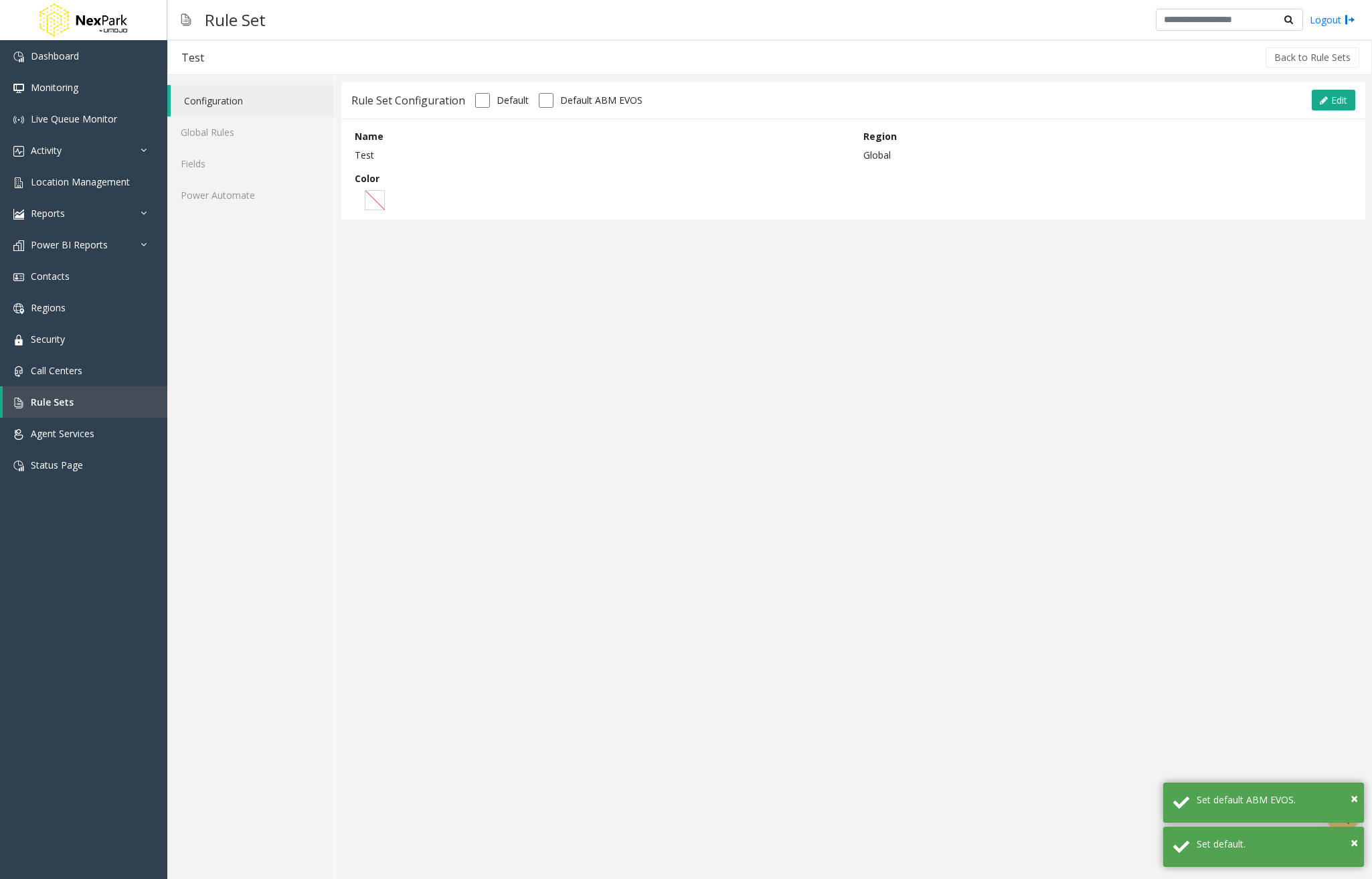
click at [516, 101] on span "Default" at bounding box center [513, 100] width 32 height 14
click at [611, 100] on span "Default ABM EVOS" at bounding box center [601, 100] width 83 height 14
click at [613, 99] on span "Default ABM EVOS" at bounding box center [601, 100] width 83 height 14
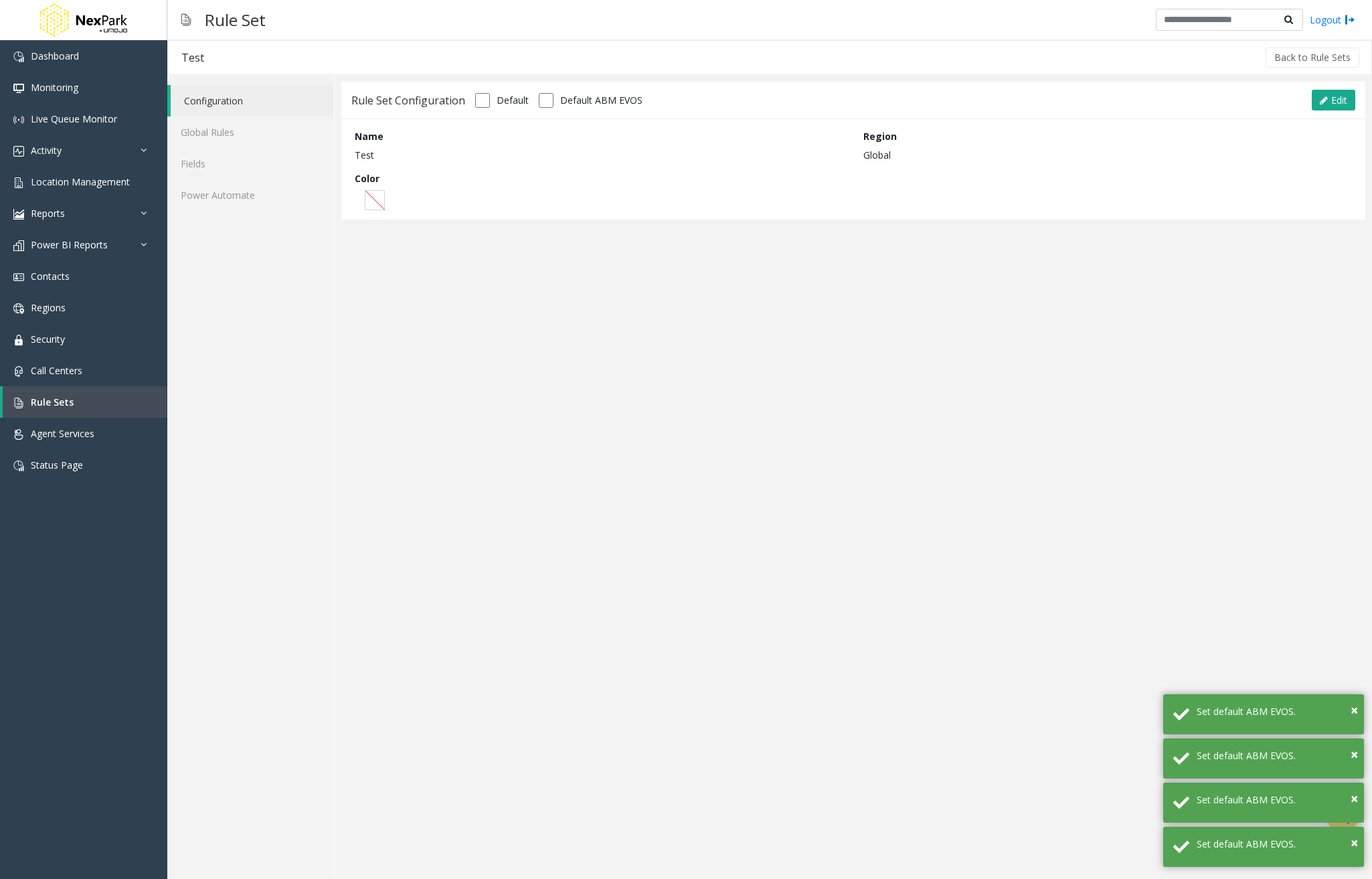
click at [624, 102] on span "Default ABM EVOS" at bounding box center [601, 100] width 83 height 14
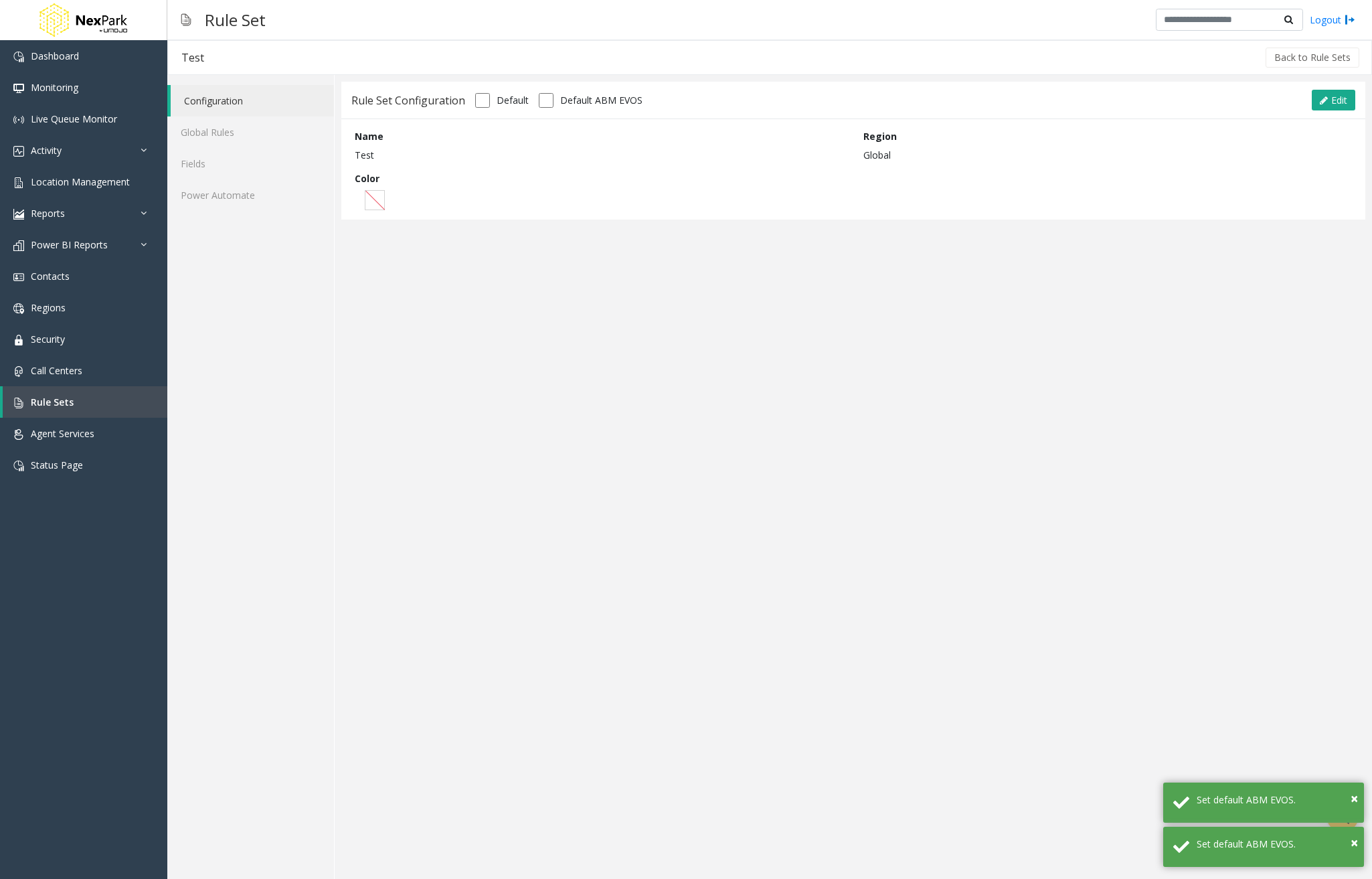
click at [508, 97] on span "Default" at bounding box center [513, 100] width 32 height 14
click at [516, 103] on span "Default" at bounding box center [513, 100] width 32 height 14
click at [609, 100] on span "Default ABM EVOS" at bounding box center [601, 100] width 83 height 14
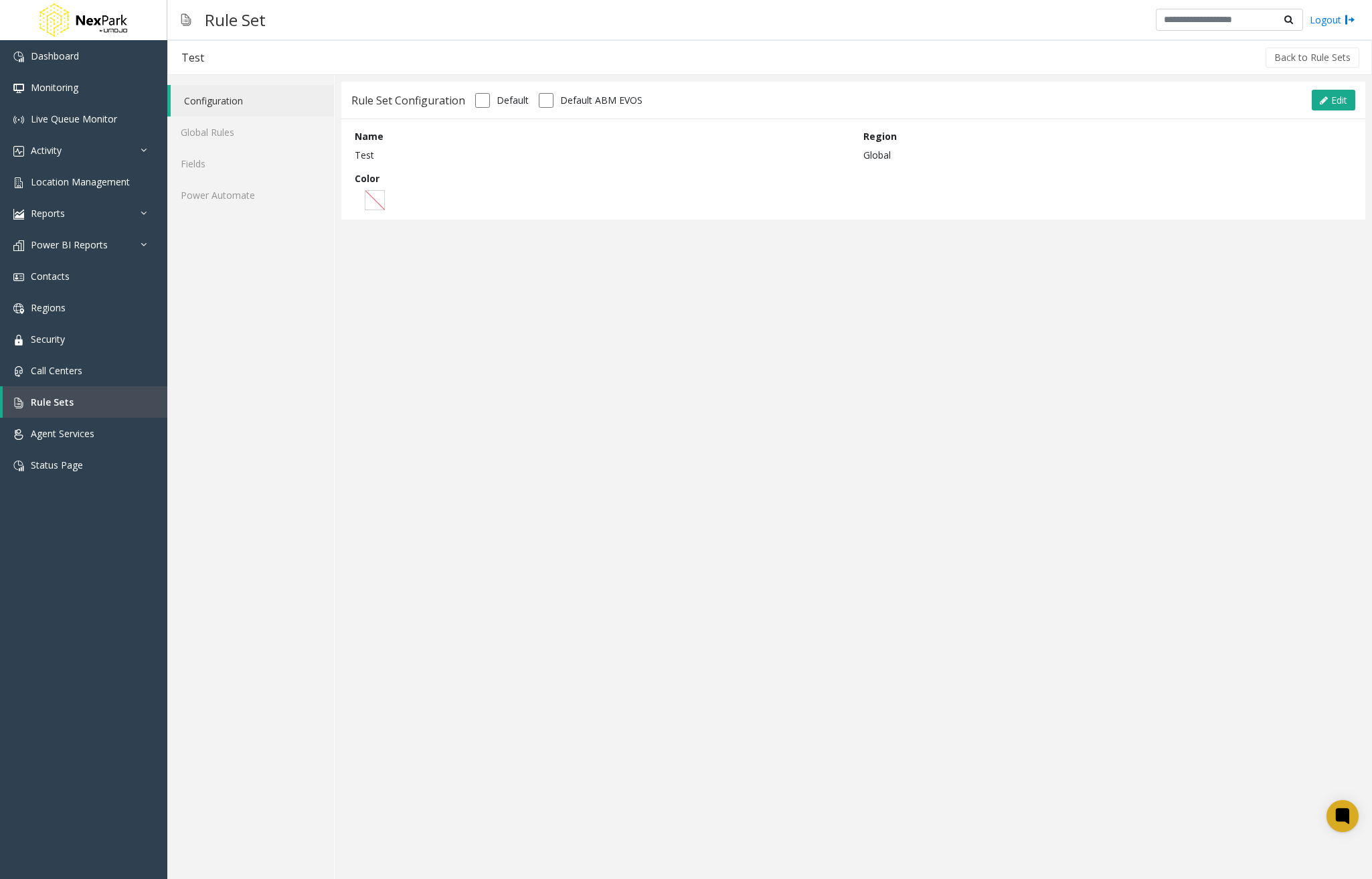
click at [512, 102] on span "Default" at bounding box center [513, 100] width 32 height 14
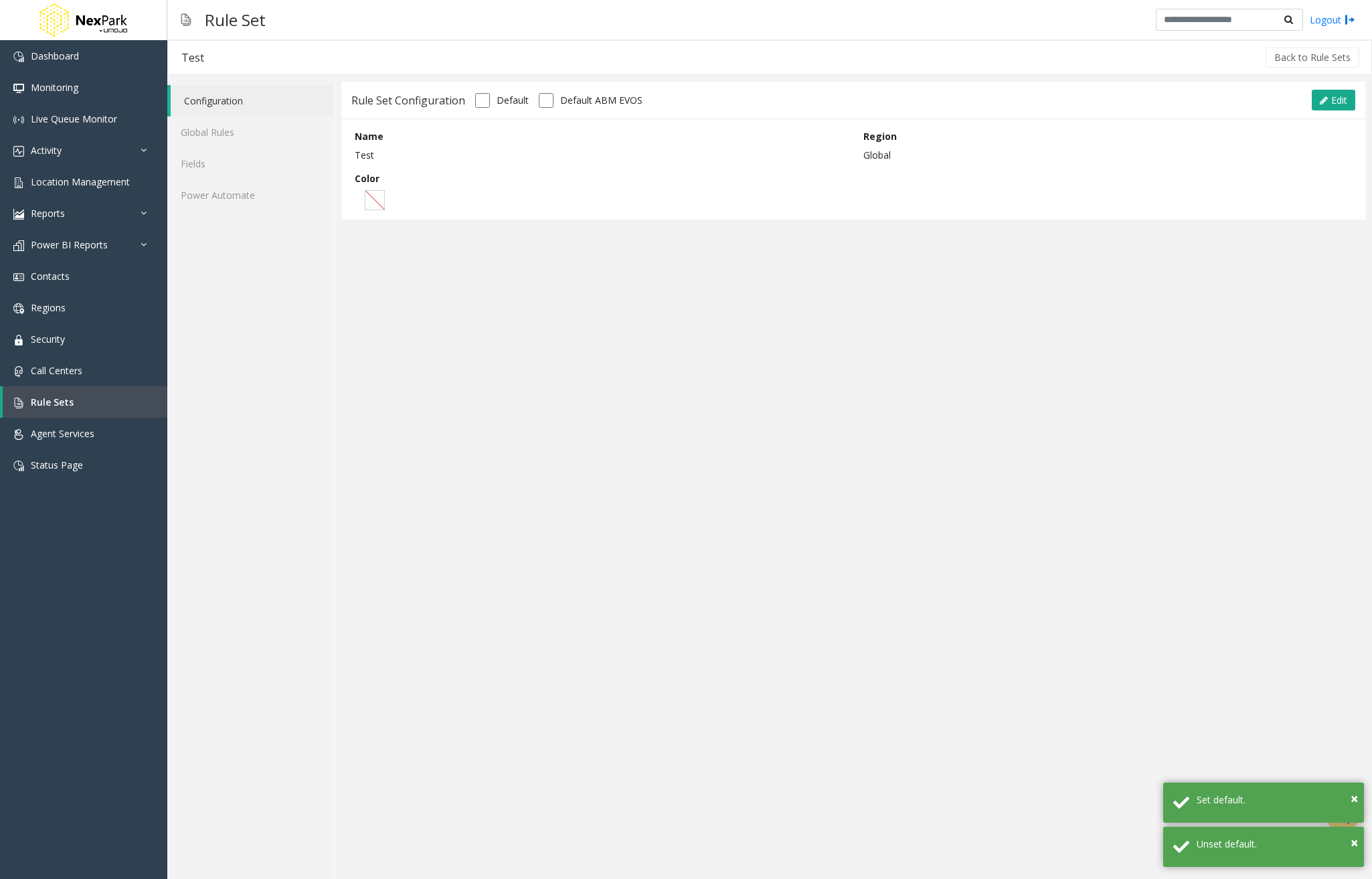
click at [600, 102] on span "Default ABM EVOS" at bounding box center [601, 100] width 83 height 14
click at [245, 123] on link "Global Rules" at bounding box center [250, 132] width 166 height 31
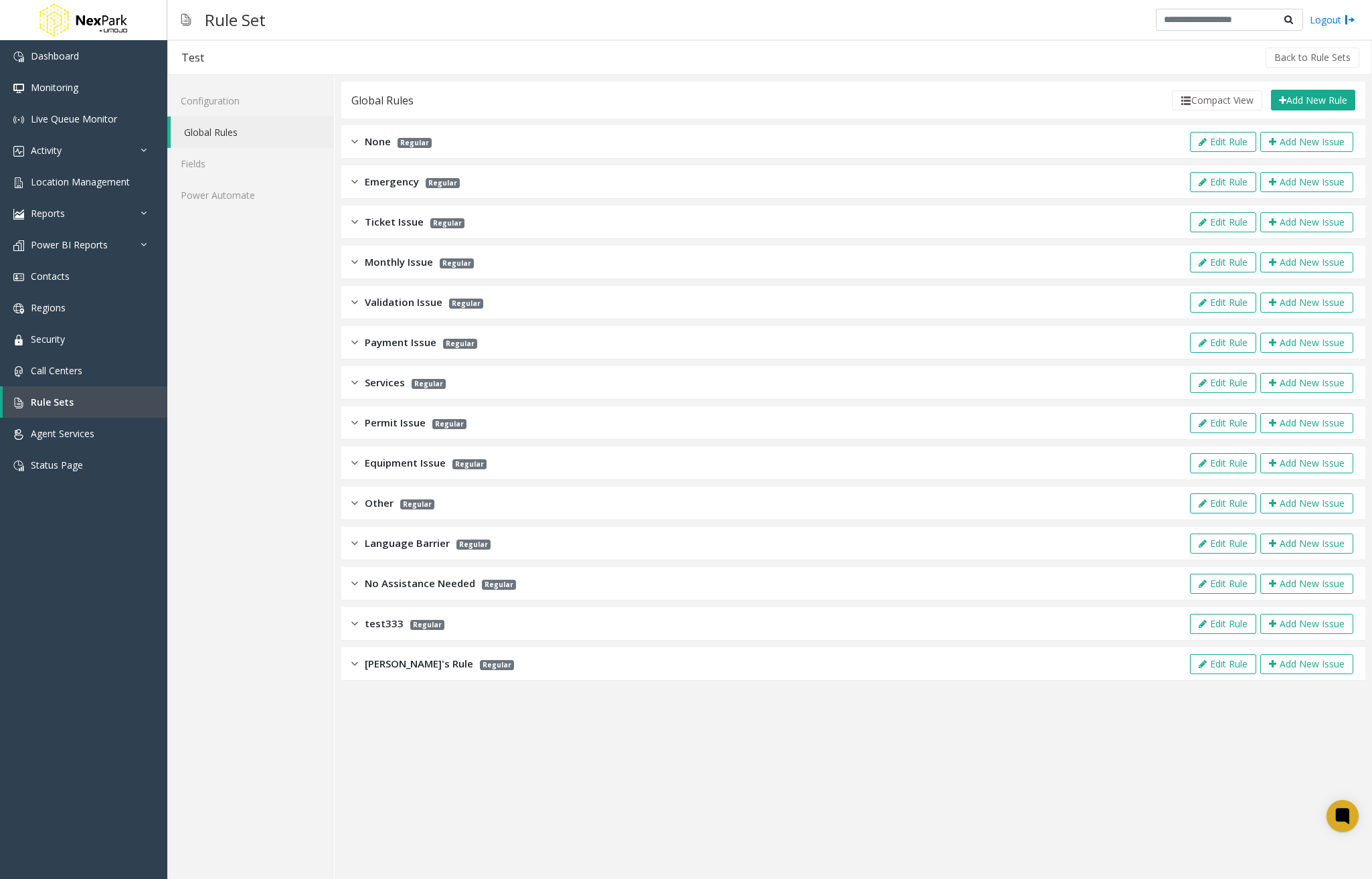
click at [598, 344] on div "Payment Issue Regular Edit Rule Add New Issue" at bounding box center [853, 343] width 1024 height 34
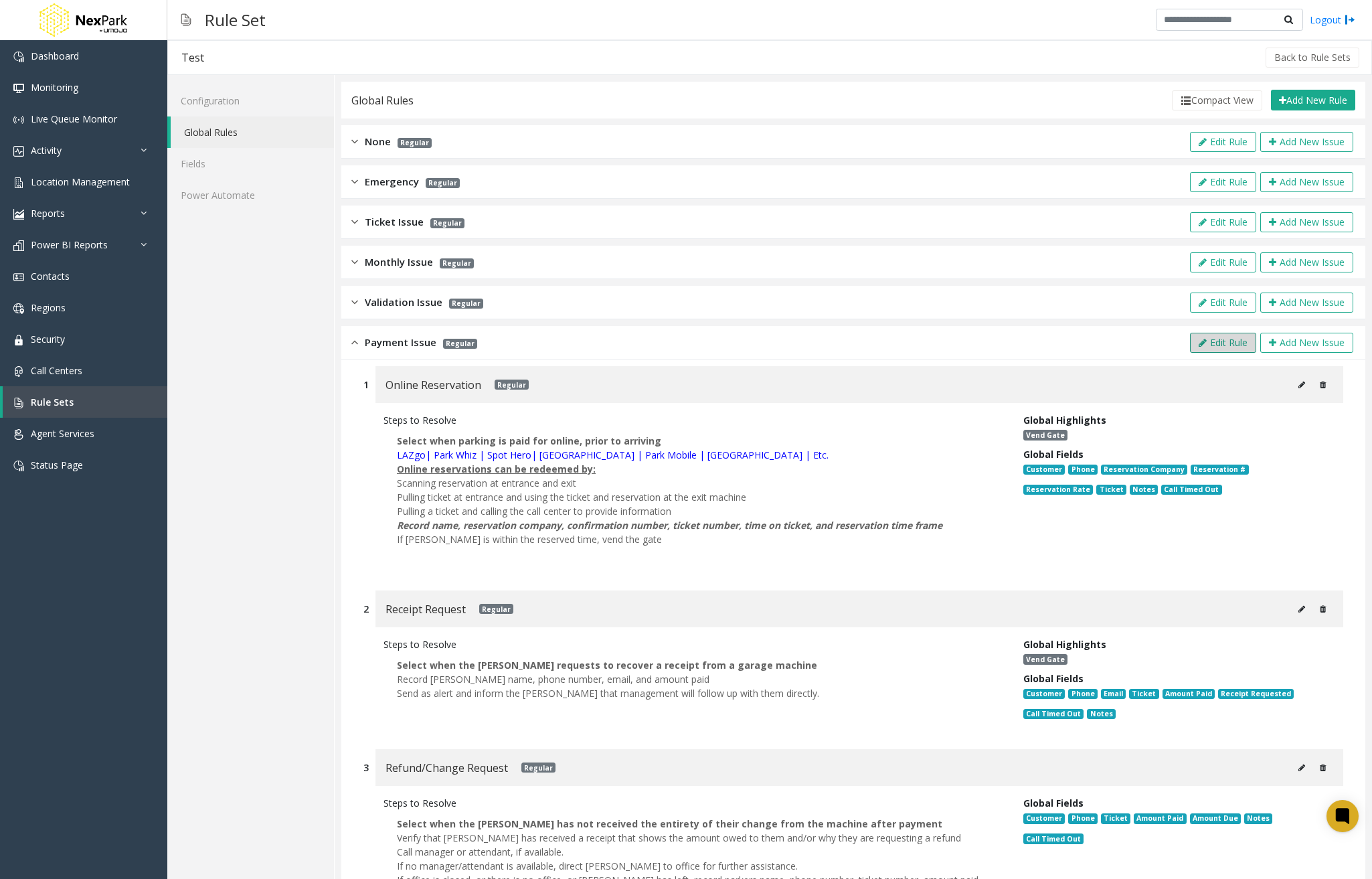
click at [1221, 347] on button "Edit Rule" at bounding box center [1224, 342] width 67 height 20
type input "**********"
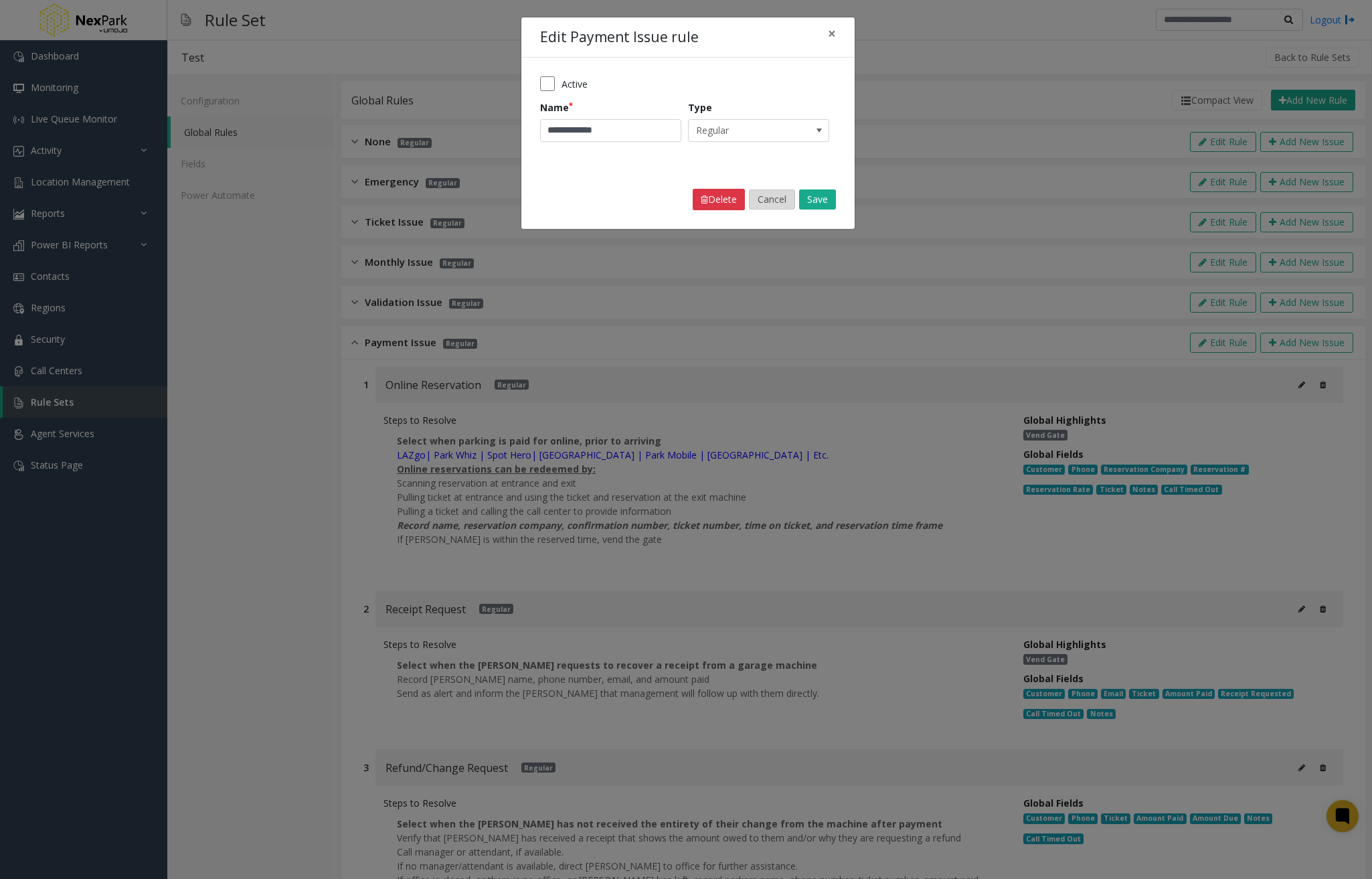
click at [782, 198] on button "Cancel" at bounding box center [772, 199] width 46 height 20
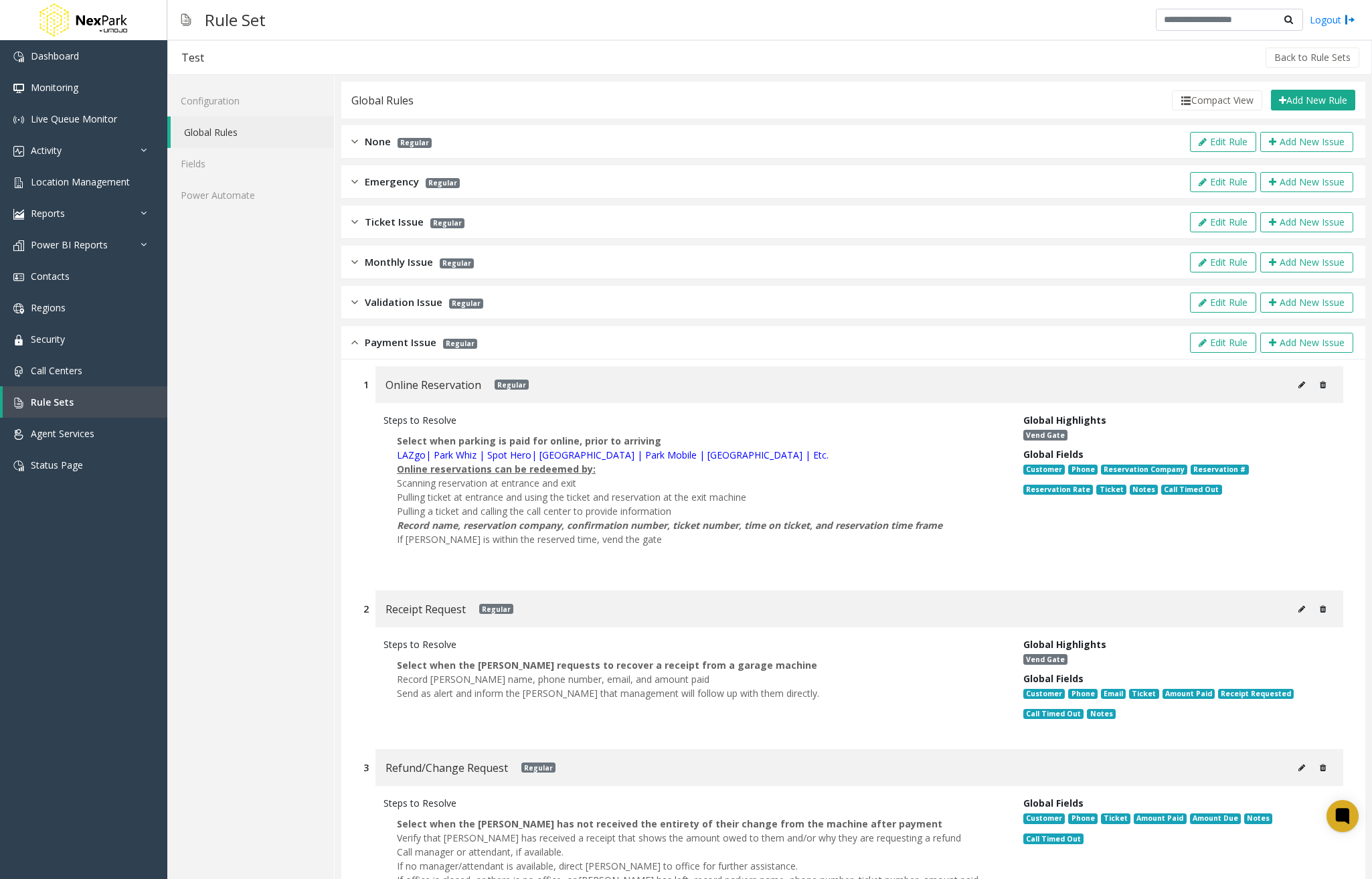
click at [1291, 376] on button at bounding box center [1302, 385] width 22 height 20
type input "**********"
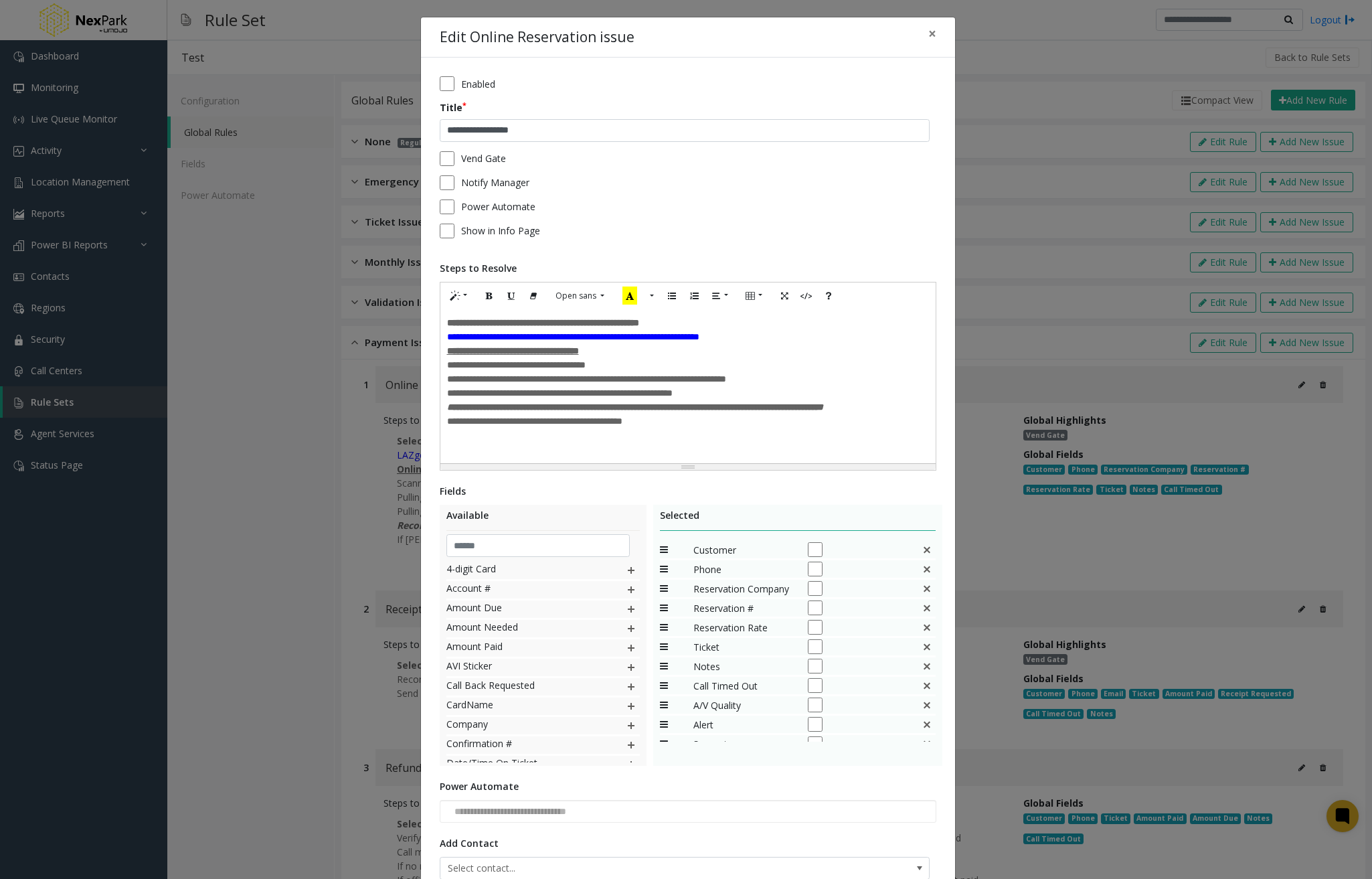
click at [714, 550] on span "Customer" at bounding box center [743, 550] width 101 height 14
click at [707, 570] on span "Phone" at bounding box center [743, 569] width 101 height 14
click at [711, 595] on span "Reservation Company" at bounding box center [743, 589] width 101 height 14
click at [718, 633] on span "Reservation Rate" at bounding box center [743, 627] width 101 height 14
click at [723, 609] on span "Reservation #" at bounding box center [743, 608] width 101 height 14
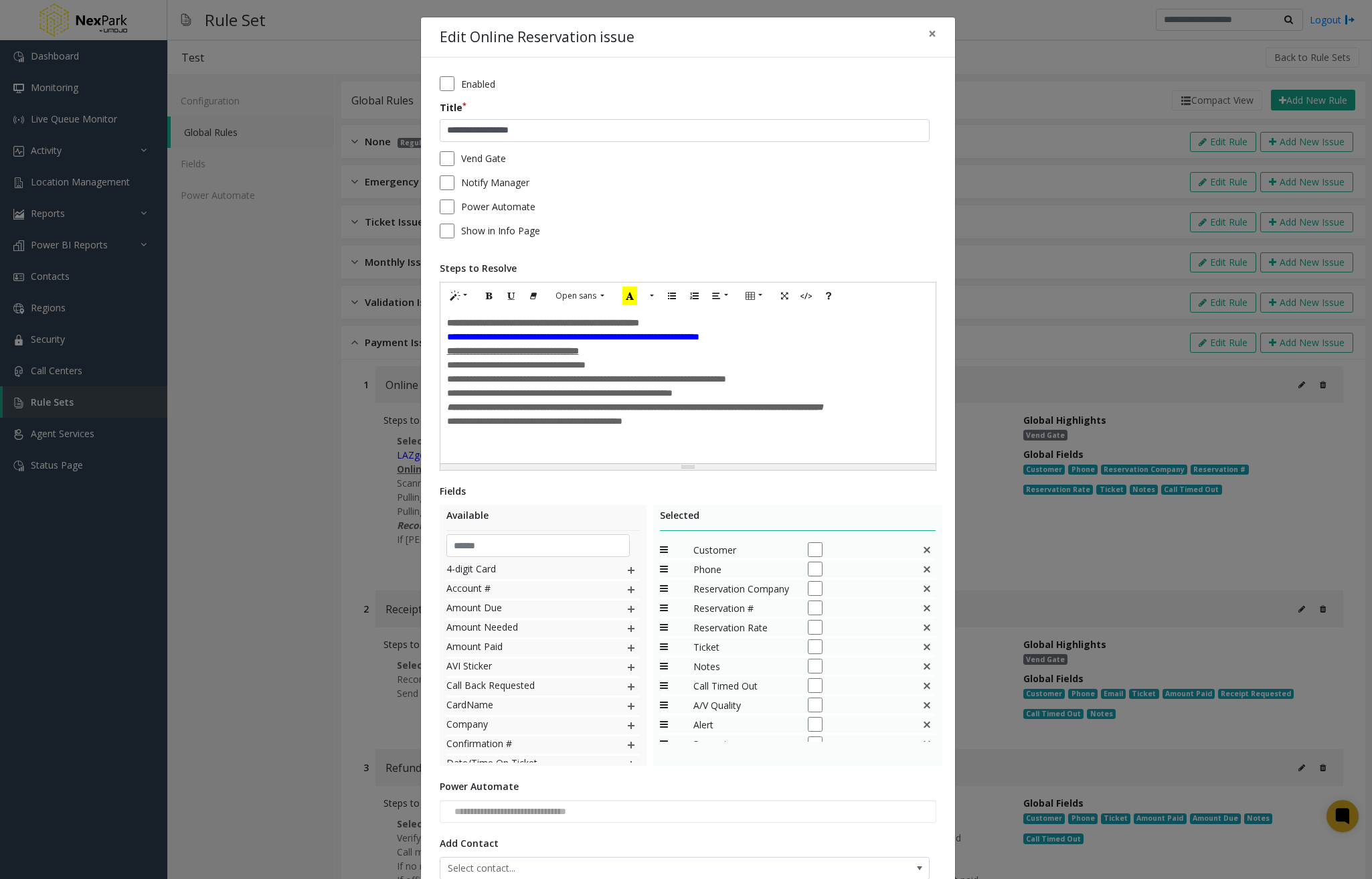
click at [712, 641] on span "Ticket" at bounding box center [743, 647] width 101 height 14
click at [711, 689] on span "Call Timed Out" at bounding box center [743, 685] width 101 height 14
click at [469, 626] on span "Amount Needed" at bounding box center [522, 629] width 152 height 18
click at [706, 609] on span "Reservation #" at bounding box center [743, 608] width 101 height 14
